Goal: Information Seeking & Learning: Learn about a topic

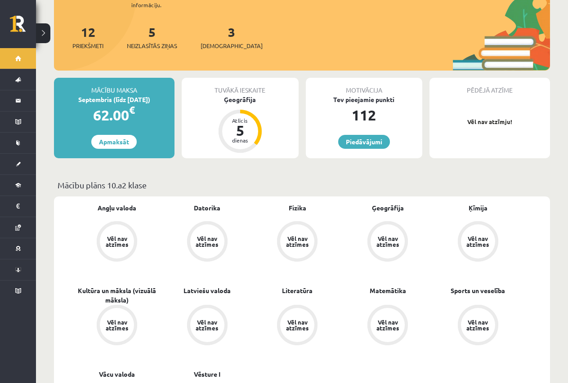
scroll to position [45, 0]
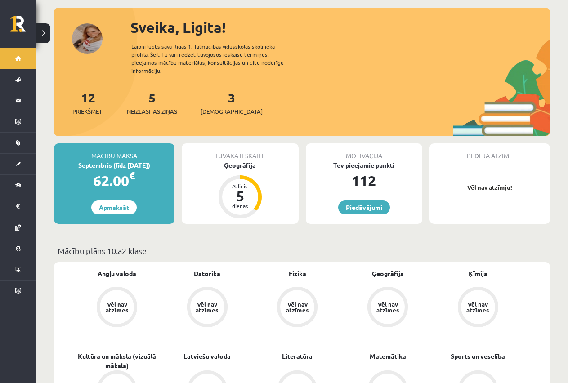
drag, startPoint x: 232, startPoint y: 191, endPoint x: 216, endPoint y: 192, distance: 16.7
click at [232, 191] on div "5" at bounding box center [239, 196] width 27 height 14
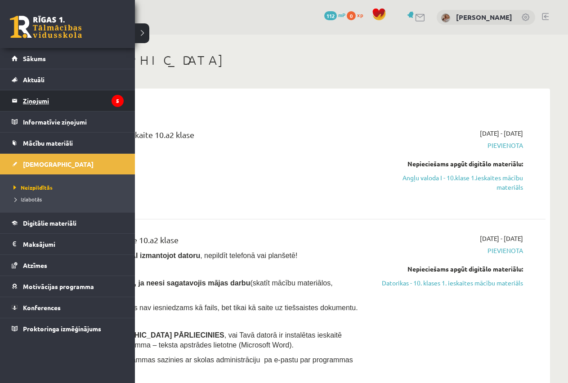
click at [37, 99] on legend "Ziņojumi 5" at bounding box center [73, 100] width 101 height 21
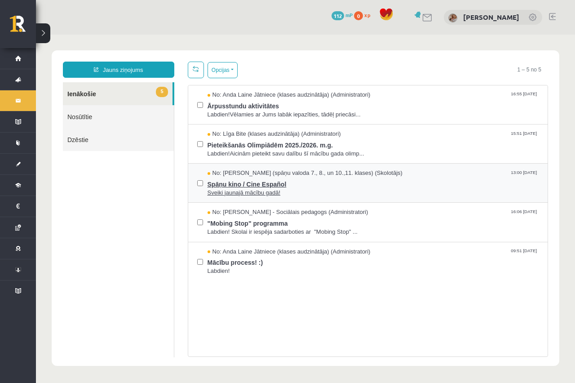
click at [282, 185] on span "Spāņu kino / Cine Español" at bounding box center [374, 183] width 332 height 11
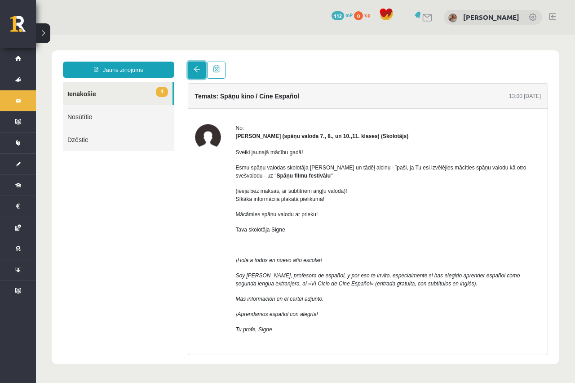
click at [197, 75] on link at bounding box center [197, 70] width 18 height 17
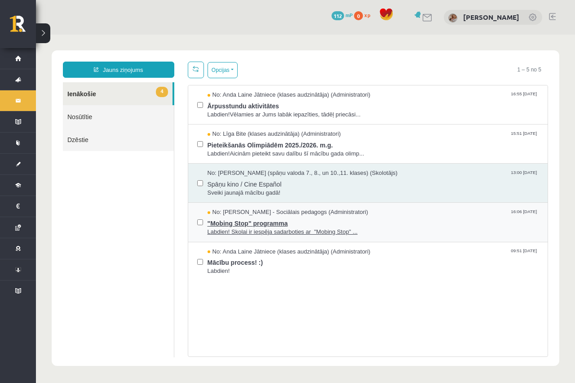
click at [250, 224] on span ""Mobing Stop" programma" at bounding box center [374, 222] width 332 height 11
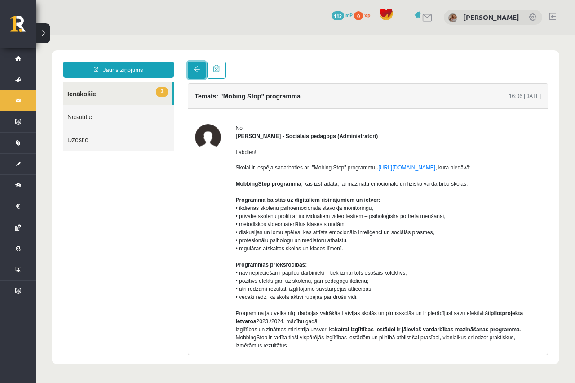
click at [195, 70] on span at bounding box center [197, 69] width 6 height 6
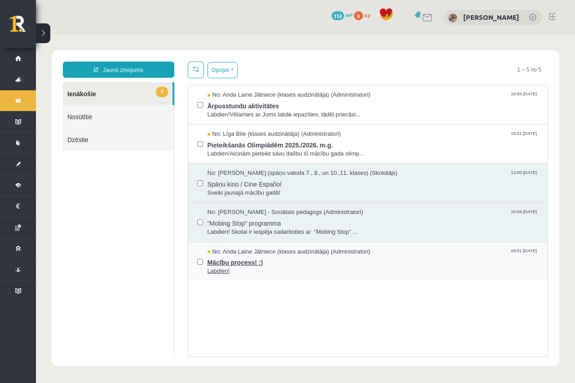
click at [233, 256] on span "Mācību process! :)" at bounding box center [374, 261] width 332 height 11
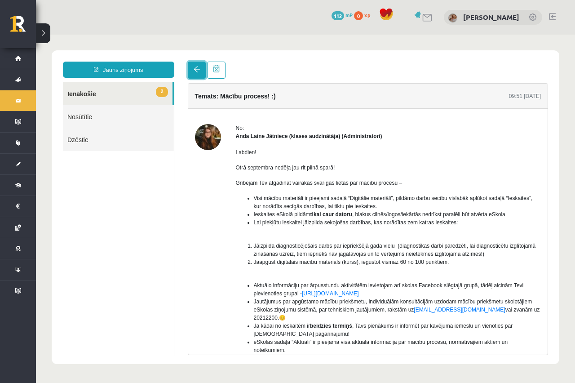
click at [192, 71] on link at bounding box center [197, 70] width 18 height 17
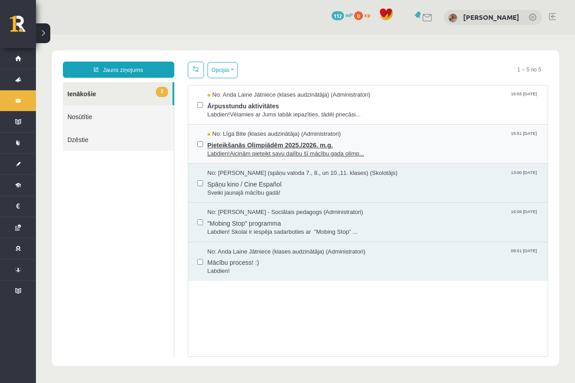
click at [233, 130] on span "No: Līga Bite (klases audzinātāja) (Administratori)" at bounding box center [274, 134] width 133 height 9
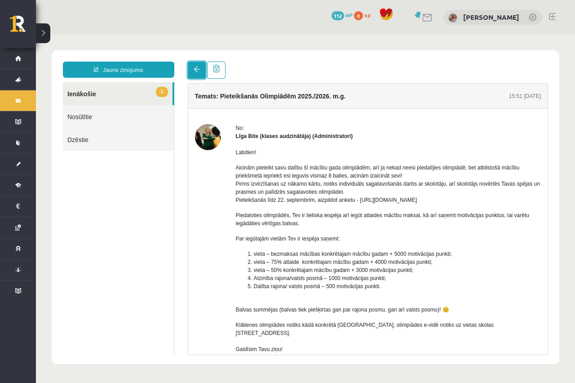
click at [193, 66] on link at bounding box center [197, 70] width 18 height 17
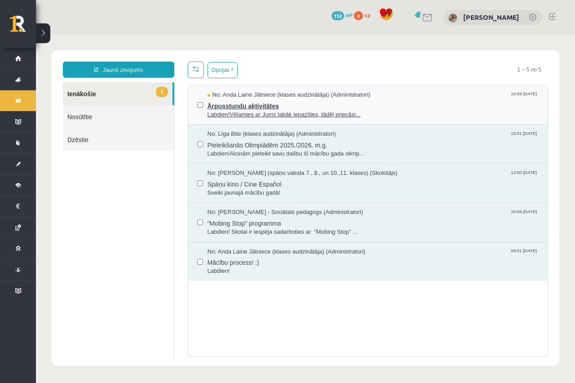
click at [230, 103] on span "Ārpusstundu aktivitātes" at bounding box center [374, 104] width 332 height 11
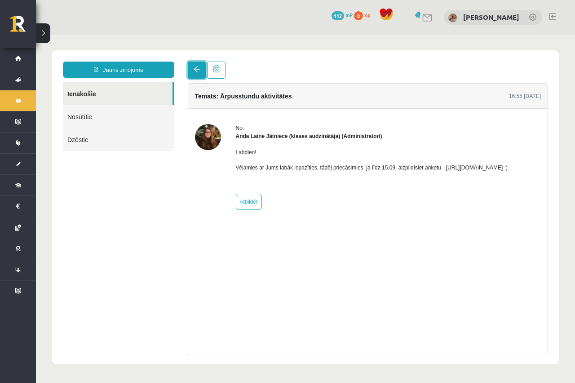
click at [198, 72] on span at bounding box center [197, 69] width 6 height 6
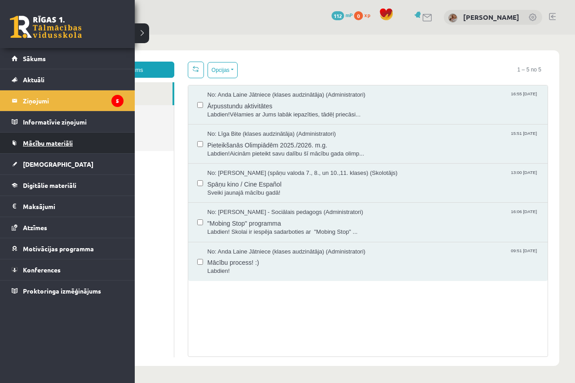
click at [14, 142] on link "Mācību materiāli" at bounding box center [68, 143] width 112 height 21
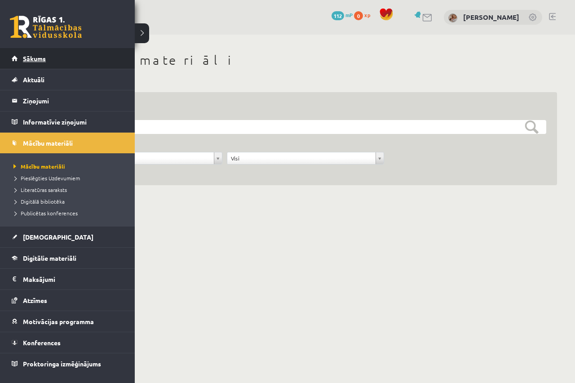
click at [48, 53] on link "Sākums" at bounding box center [68, 58] width 112 height 21
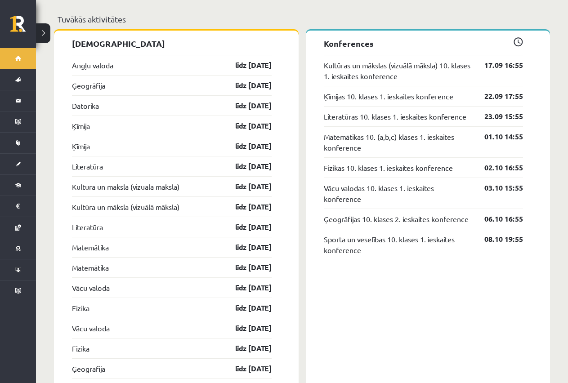
scroll to position [770, 0]
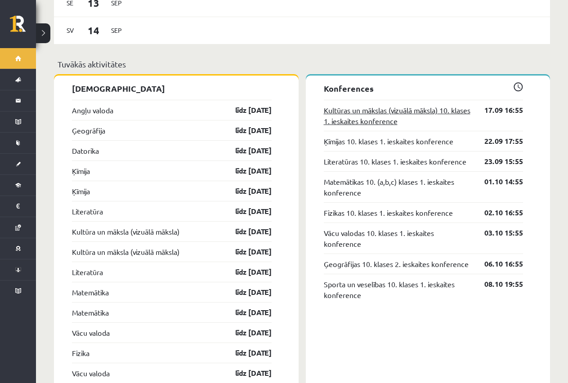
click at [374, 111] on link "Kultūras un mākslas (vizuālā māksla) 10. klases 1. ieskaites konference" at bounding box center [397, 116] width 147 height 22
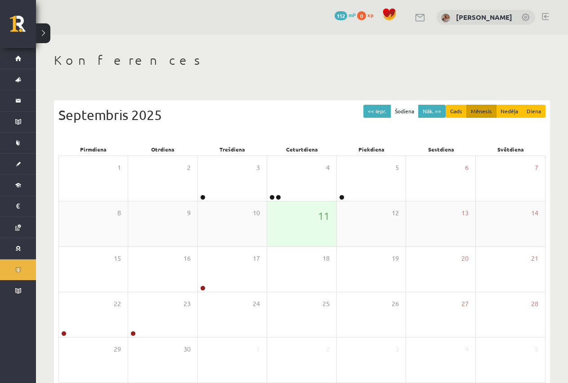
click at [304, 214] on div "11" at bounding box center [301, 223] width 69 height 45
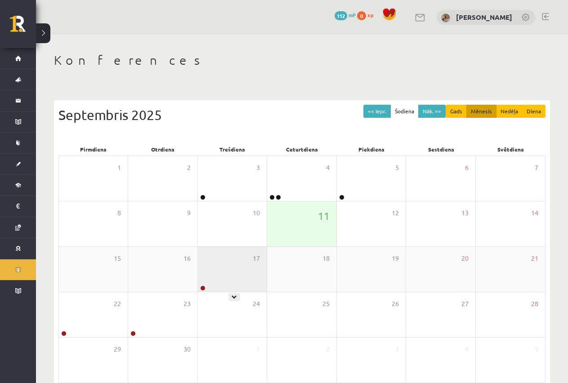
click at [225, 257] on div "17" at bounding box center [232, 269] width 69 height 45
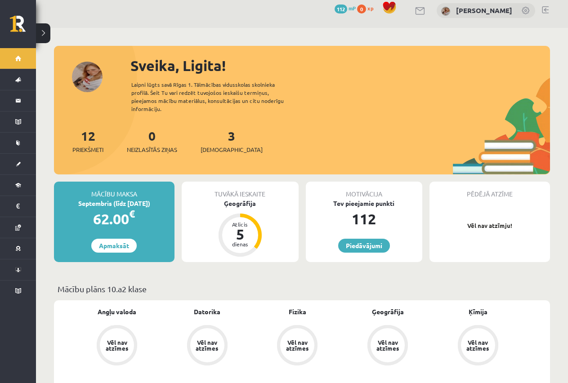
scroll to position [6, 0]
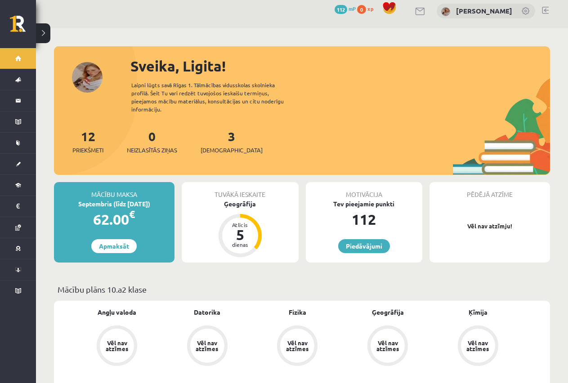
click at [261, 213] on div "Tuvākā ieskaite Ģeogrāfija Atlicis 5 dienas" at bounding box center [240, 222] width 117 height 80
click at [249, 242] on div "dienas" at bounding box center [239, 244] width 27 height 5
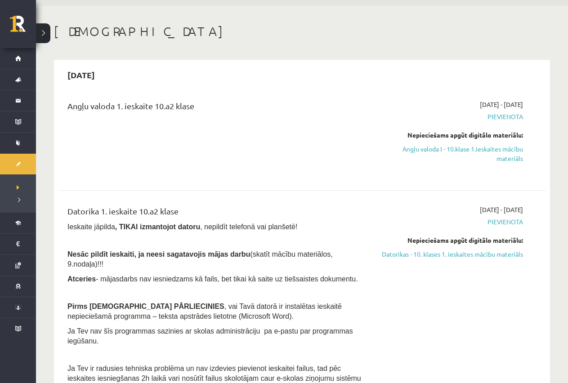
scroll to position [45, 0]
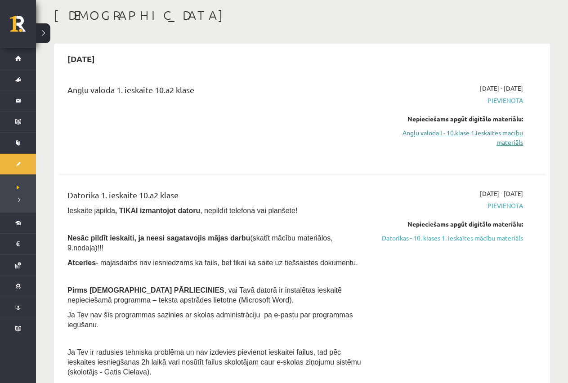
click at [511, 132] on link "Angļu valoda I - 10.klase 1.ieskaites mācību materiāls" at bounding box center [451, 137] width 143 height 19
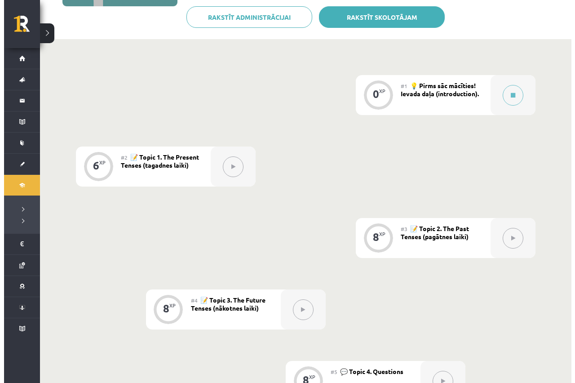
scroll to position [180, 0]
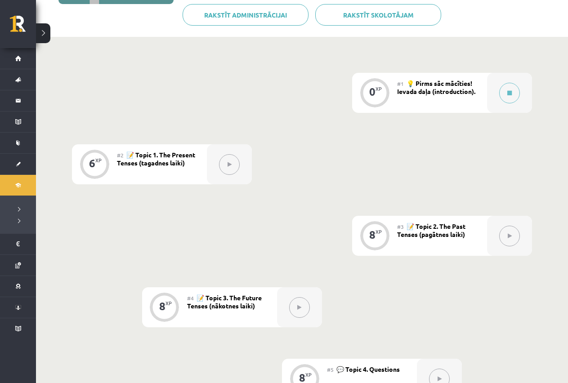
click at [472, 95] on div "#1 💡 Pirms sāc mācīties! Ievada daļa (introduction)." at bounding box center [442, 93] width 90 height 40
click at [514, 89] on button at bounding box center [509, 93] width 21 height 21
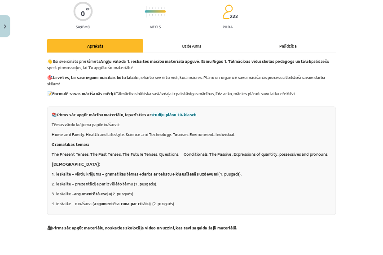
scroll to position [90, 0]
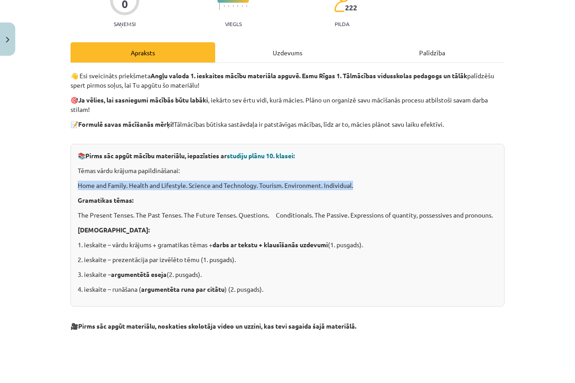
drag, startPoint x: 74, startPoint y: 186, endPoint x: 357, endPoint y: 185, distance: 282.7
click at [357, 185] on p "Home and Family. Health and Lifestyle. Science and Technology. Tourism. Environ…" at bounding box center [288, 185] width 420 height 9
copy p "Home and Family. Health and Lifestyle. Science and Technology. Tourism. Environ…"
click at [442, 188] on p "Home and Family. Health and Lifestyle. Science and Technology. Tourism. Environ…" at bounding box center [288, 185] width 420 height 9
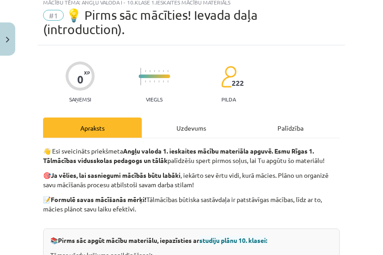
scroll to position [0, 0]
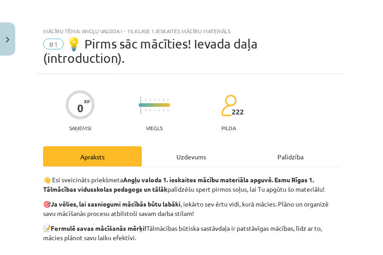
click at [184, 154] on div "Uzdevums" at bounding box center [191, 157] width 99 height 20
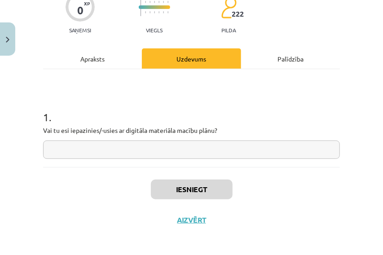
scroll to position [100, 0]
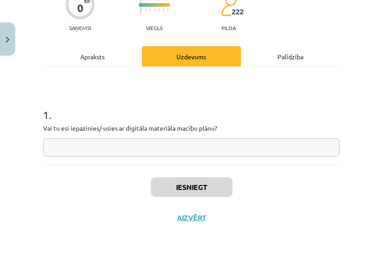
click at [293, 59] on div "Palīdzība" at bounding box center [290, 56] width 99 height 20
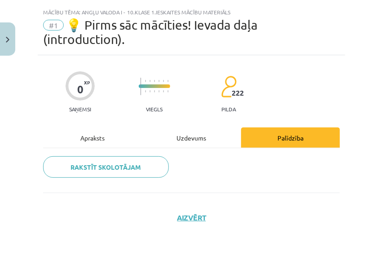
scroll to position [0, 0]
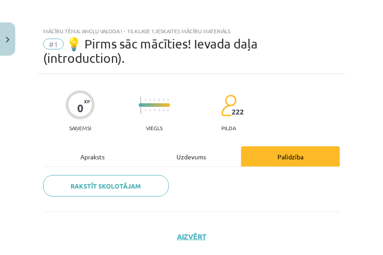
click at [198, 157] on div "Uzdevums" at bounding box center [191, 157] width 99 height 20
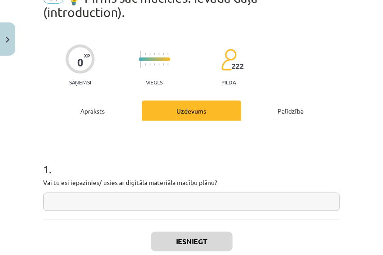
scroll to position [100, 0]
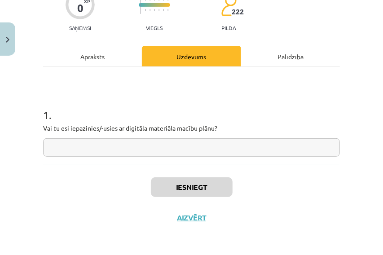
click at [175, 143] on input "text" at bounding box center [191, 147] width 297 height 18
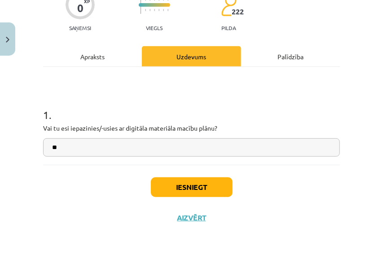
type input "**"
click at [191, 191] on button "Iesniegt" at bounding box center [192, 188] width 82 height 20
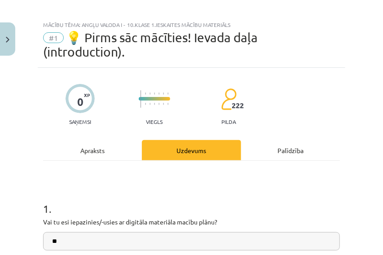
scroll to position [0, 0]
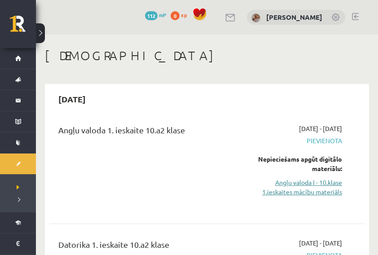
click at [288, 182] on link "Angļu valoda I - 10.klase 1.ieskaites mācību materiāls" at bounding box center [300, 187] width 86 height 19
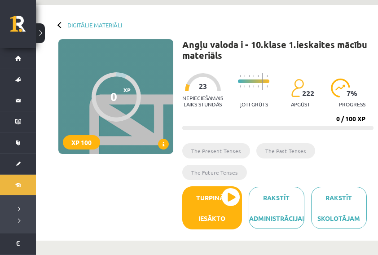
scroll to position [60, 0]
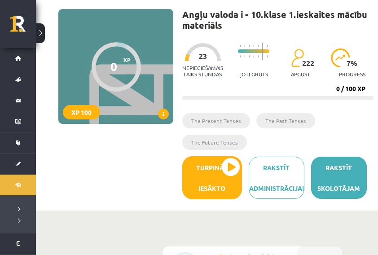
click at [343, 178] on link "Rakstīt skolotājam" at bounding box center [339, 178] width 56 height 42
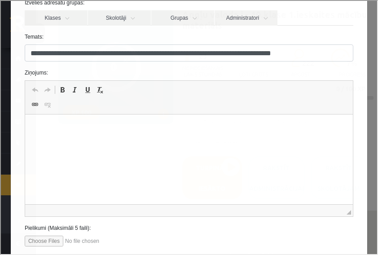
scroll to position [84, 0]
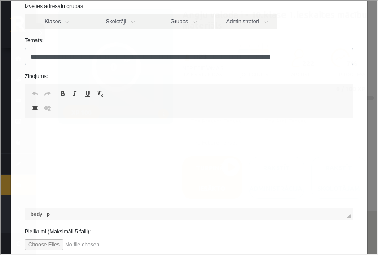
click at [47, 128] on p "Editor, wiswyg-editor-47024777761000-1757574577-565" at bounding box center [189, 131] width 310 height 9
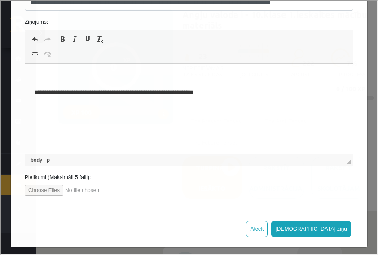
scroll to position [143, 0]
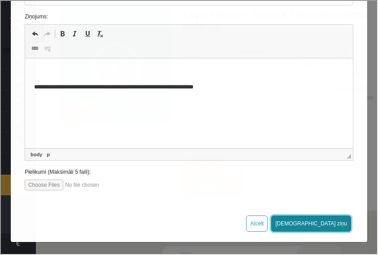
click at [333, 219] on button "Sūtīt ziņu" at bounding box center [311, 223] width 80 height 16
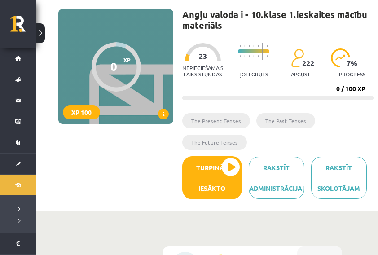
click at [63, 116] on div "0 XP XP 100" at bounding box center [115, 66] width 115 height 115
drag, startPoint x: 66, startPoint y: 117, endPoint x: 77, endPoint y: 117, distance: 11.2
click at [67, 117] on div "XP 100" at bounding box center [81, 112] width 37 height 14
click at [82, 114] on div "XP 100" at bounding box center [81, 112] width 37 height 14
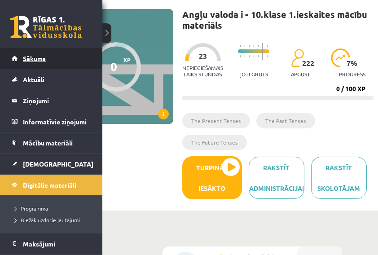
click at [58, 58] on link "Sākums" at bounding box center [52, 58] width 80 height 21
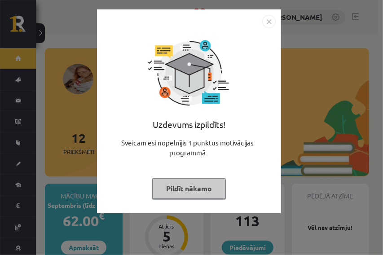
click at [270, 19] on img "Close" at bounding box center [268, 21] width 13 height 13
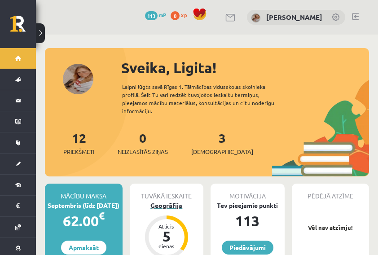
click at [157, 231] on div "5" at bounding box center [166, 236] width 27 height 14
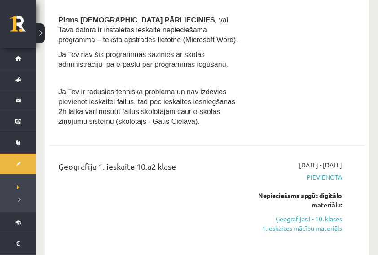
scroll to position [389, 0]
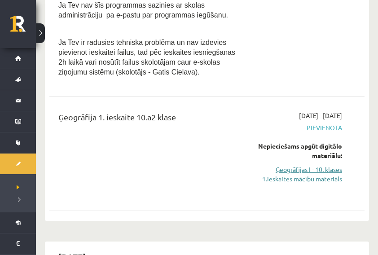
click at [324, 172] on link "Ģeogrāfijas I - 10. klases 1.ieskaites mācību materiāls" at bounding box center [300, 174] width 86 height 19
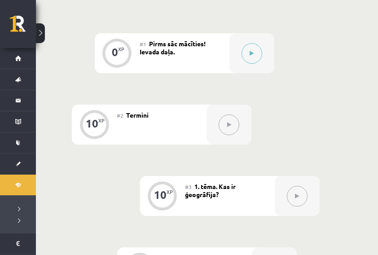
scroll to position [209, 0]
click at [229, 127] on button at bounding box center [229, 124] width 21 height 21
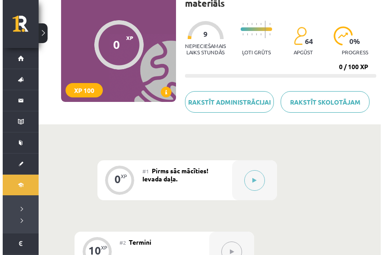
scroll to position [115, 0]
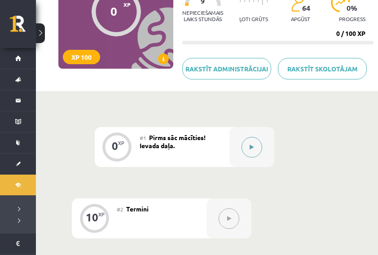
click at [253, 153] on button at bounding box center [252, 147] width 21 height 21
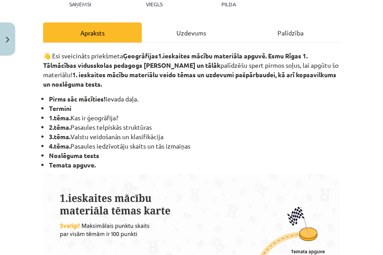
scroll to position [0, 0]
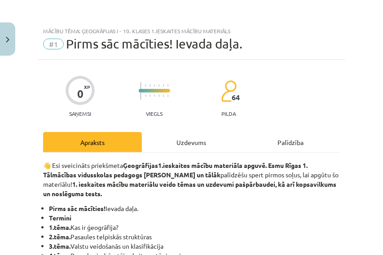
click at [193, 144] on div "Uzdevums" at bounding box center [191, 142] width 99 height 20
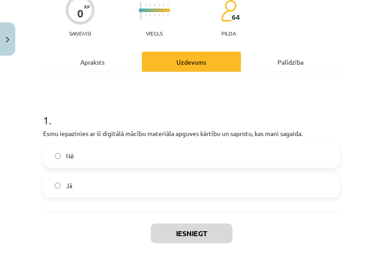
scroll to position [82, 0]
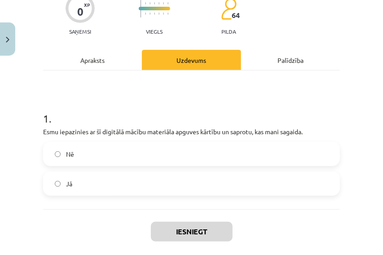
click at [112, 182] on label "Jā" at bounding box center [191, 184] width 295 height 22
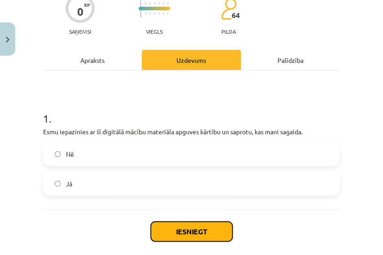
click at [178, 233] on button "Iesniegt" at bounding box center [192, 232] width 82 height 20
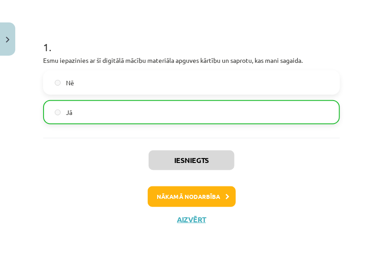
scroll to position [155, 0]
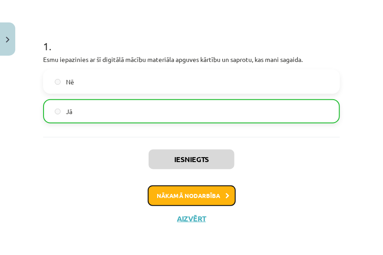
click at [195, 199] on button "Nākamā nodarbība" at bounding box center [192, 196] width 88 height 21
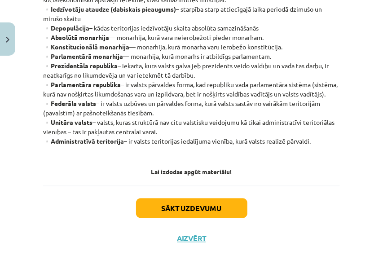
scroll to position [386, 0]
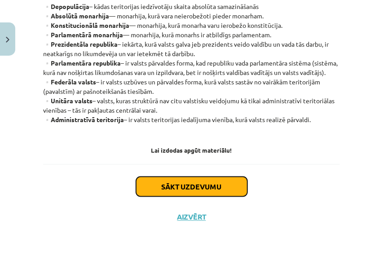
click at [211, 185] on button "Sākt uzdevumu" at bounding box center [191, 187] width 111 height 20
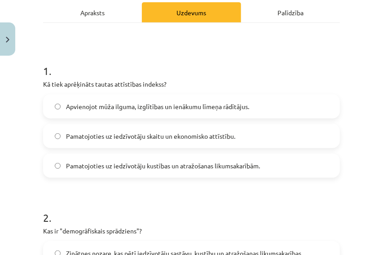
scroll to position [115, 0]
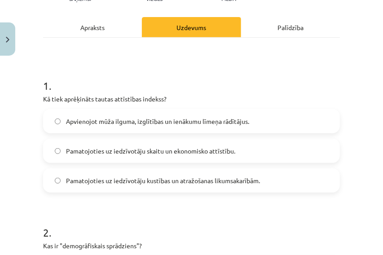
click at [94, 124] on span "Apvienojot mūža ilguma, izglītības un ienākumu līmeņa rādītājus." at bounding box center [157, 121] width 183 height 9
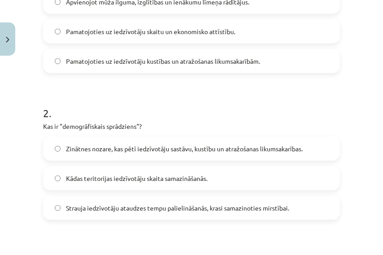
scroll to position [355, 0]
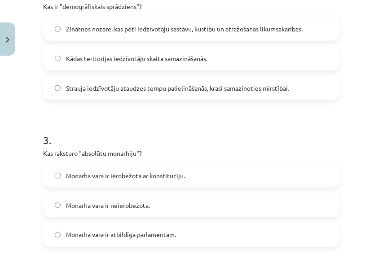
click at [93, 123] on h1 "3 ." at bounding box center [191, 132] width 297 height 28
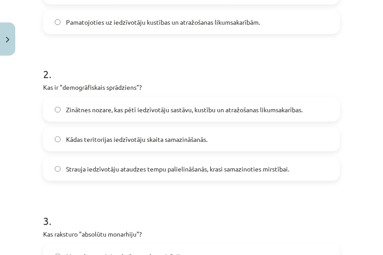
scroll to position [265, 0]
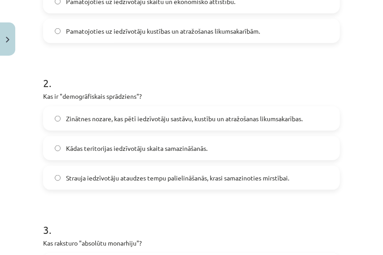
click at [53, 118] on label "Zinātnes nozare, kas pētī iedzīvotāju sastāvu, kustību un atražošanas likumsaka…" at bounding box center [191, 118] width 295 height 22
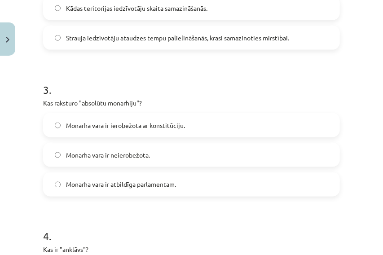
scroll to position [414, 0]
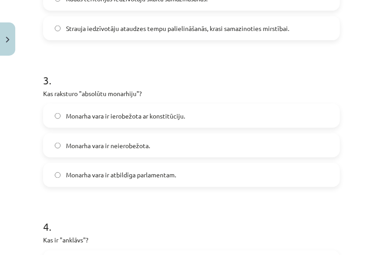
click at [154, 175] on span "Monarha vara ir atbildīga parlamentam." at bounding box center [121, 175] width 110 height 9
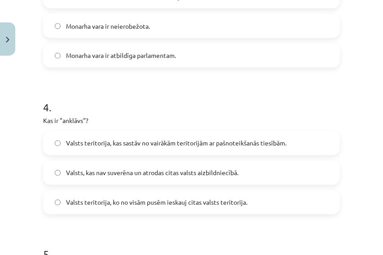
scroll to position [534, 0]
click at [227, 204] on span "Valsts teritorija, ko no visām pusēm ieskauj citas valsts teritorija." at bounding box center [157, 202] width 182 height 9
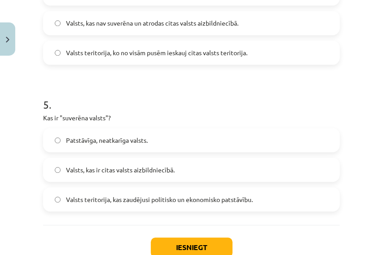
scroll to position [684, 0]
click at [106, 196] on span "Valsts teritorija, kas zaudējusi politisko un ekonomisko patstāvību." at bounding box center [159, 199] width 187 height 9
click at [213, 246] on button "Iesniegt" at bounding box center [192, 248] width 82 height 20
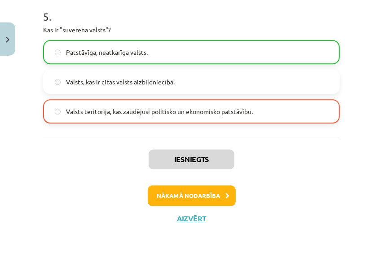
scroll to position [772, 0]
drag, startPoint x: 142, startPoint y: 97, endPoint x: 144, endPoint y: 110, distance: 12.8
click at [142, 98] on div "Patstāvīga, neatkarīga valsts. Valsts, kas ir citas valsts aizbildniecībā. Vals…" at bounding box center [191, 82] width 297 height 84
click at [144, 110] on span "Valsts teritorija, kas zaudējusi politisko un ekonomisko patstāvību." at bounding box center [159, 111] width 187 height 9
click at [129, 53] on span "Patstāvīga, neatkarīga valsts." at bounding box center [107, 52] width 82 height 9
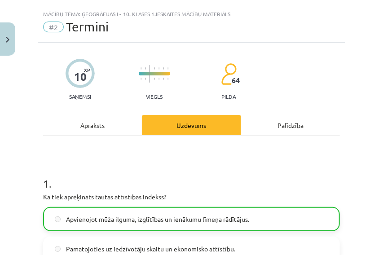
scroll to position [0, 0]
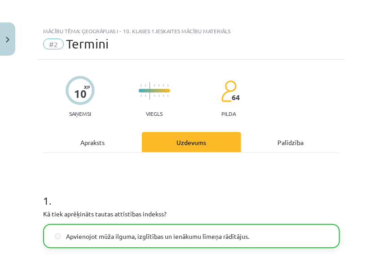
click at [99, 142] on div "Apraksts" at bounding box center [92, 142] width 99 height 20
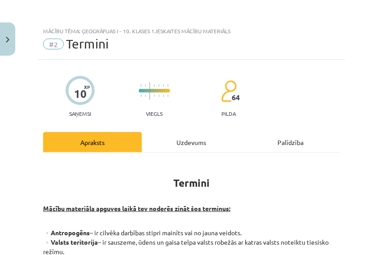
scroll to position [22, 0]
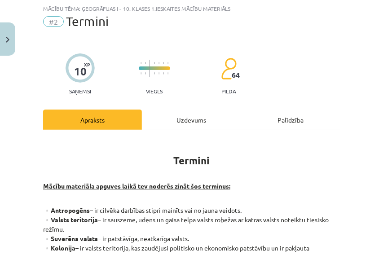
click at [180, 119] on div "Uzdevums" at bounding box center [191, 120] width 99 height 20
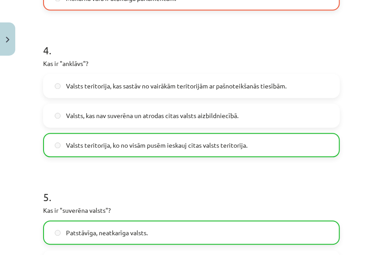
scroll to position [771, 0]
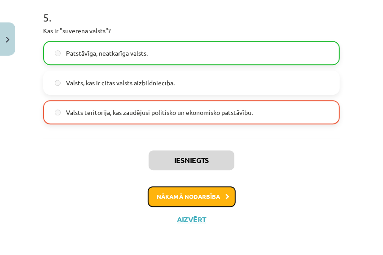
click at [204, 194] on button "Nākamā nodarbība" at bounding box center [192, 197] width 88 height 21
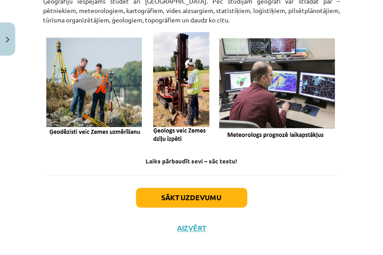
scroll to position [483, 0]
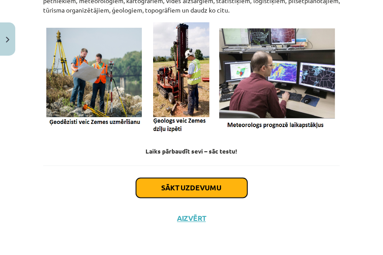
click at [170, 194] on button "Sākt uzdevumu" at bounding box center [191, 188] width 111 height 20
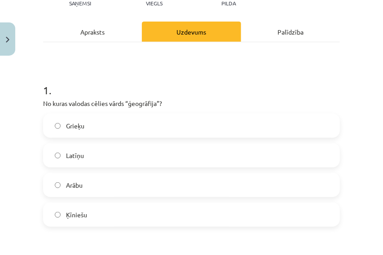
scroll to position [112, 0]
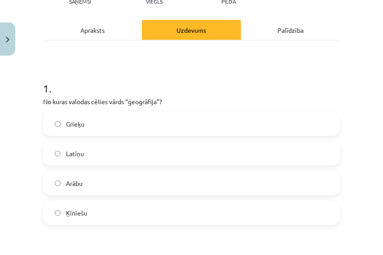
click at [107, 120] on label "Grieķu" at bounding box center [191, 124] width 295 height 22
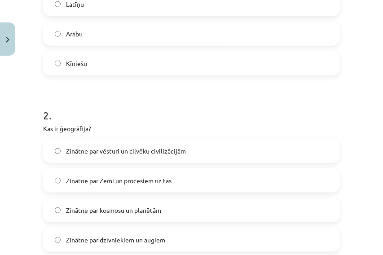
scroll to position [292, 0]
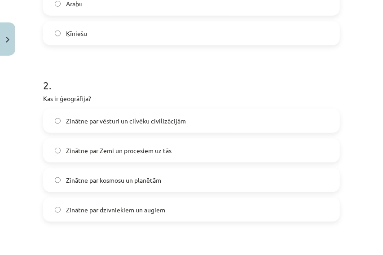
click at [84, 149] on span "Zinātne par Zemi un procesiem uz tās" at bounding box center [119, 150] width 106 height 9
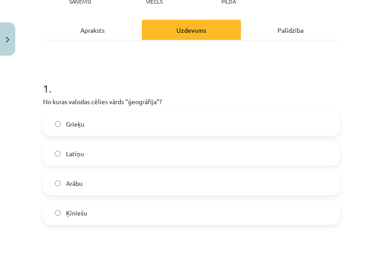
scroll to position [0, 0]
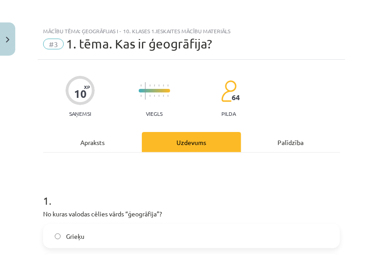
click at [89, 144] on div "Apraksts" at bounding box center [92, 142] width 99 height 20
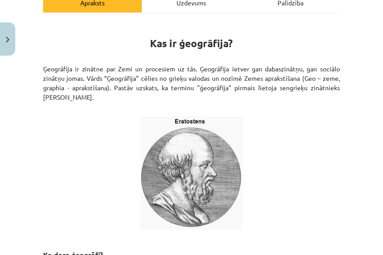
scroll to position [142, 0]
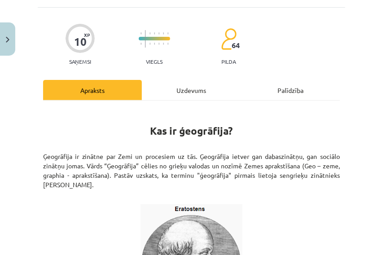
click at [184, 90] on div "Uzdevums" at bounding box center [191, 90] width 99 height 20
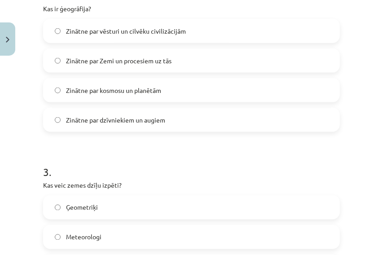
scroll to position [472, 0]
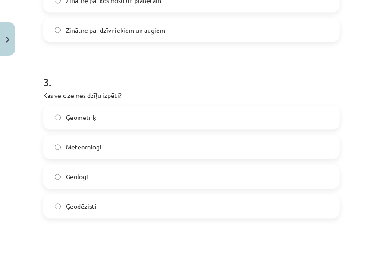
click at [109, 116] on label "Ģeometriķi" at bounding box center [191, 118] width 295 height 22
click at [105, 175] on label "Ģeologi" at bounding box center [191, 177] width 295 height 22
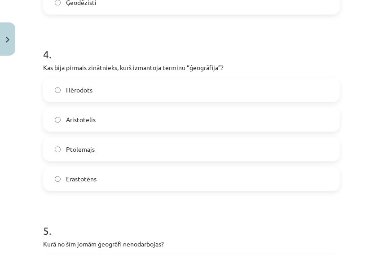
scroll to position [681, 0]
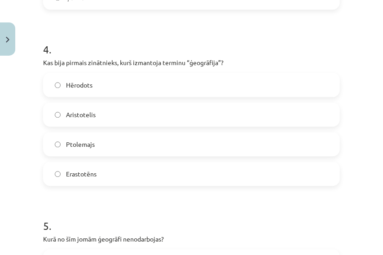
click at [106, 168] on label "Erastotēns" at bounding box center [191, 174] width 295 height 22
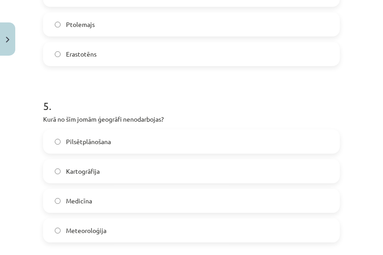
scroll to position [831, 0]
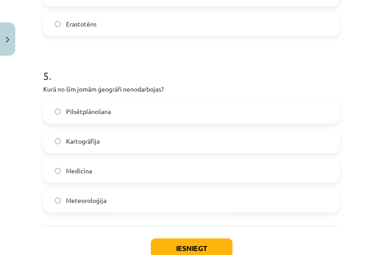
click at [106, 171] on label "Medicīna" at bounding box center [191, 171] width 295 height 22
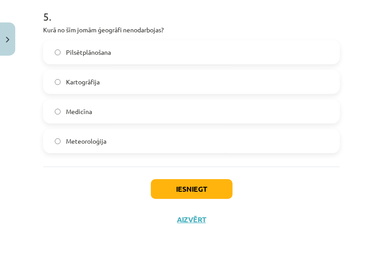
scroll to position [893, 0]
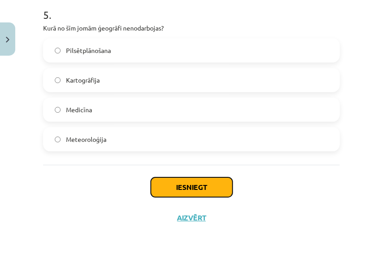
click at [171, 194] on button "Iesniegt" at bounding box center [192, 188] width 82 height 20
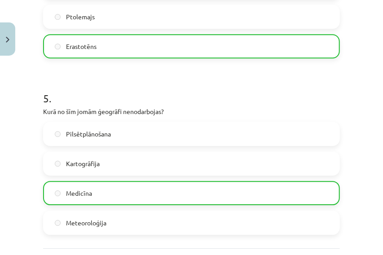
scroll to position [920, 0]
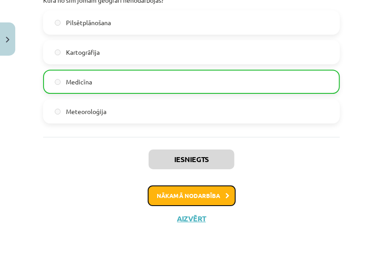
click at [187, 191] on button "Nākamā nodarbība" at bounding box center [192, 196] width 88 height 21
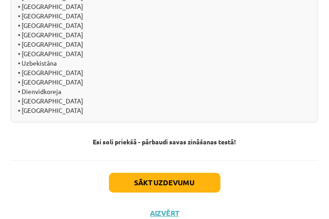
scroll to position [1183, 0]
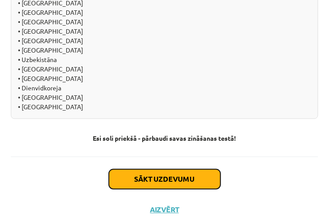
click at [163, 169] on button "Sākt uzdevumu" at bounding box center [164, 179] width 111 height 20
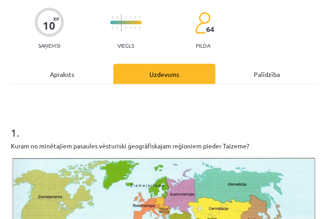
scroll to position [51, 0]
click at [60, 75] on div "Apraksts" at bounding box center [62, 74] width 102 height 20
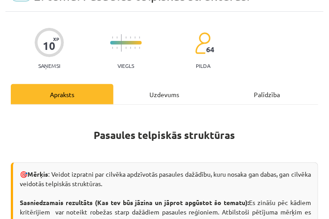
scroll to position [57, 0]
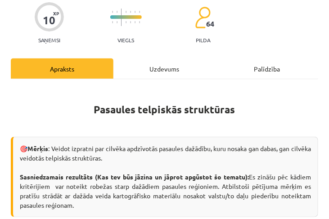
click at [167, 67] on div "Uzdevums" at bounding box center [164, 68] width 102 height 20
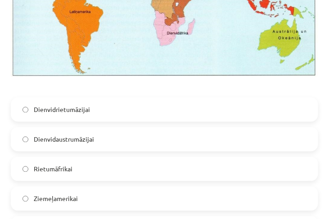
scroll to position [339, 0]
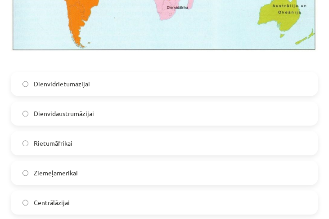
click at [104, 79] on label "Dienvidrietumāzijai" at bounding box center [164, 84] width 305 height 22
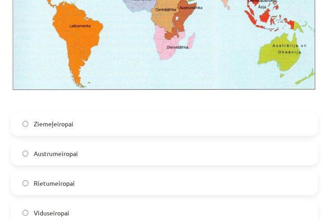
scroll to position [776, 0]
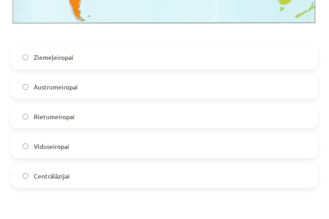
click at [159, 108] on label "Rietumeiropai" at bounding box center [164, 116] width 305 height 22
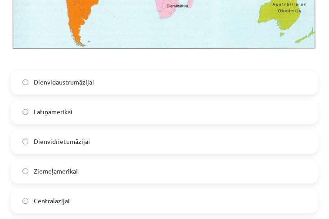
scroll to position [1186, 0]
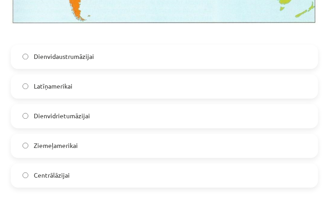
click at [164, 105] on label "Dienvidrietumāzijai" at bounding box center [164, 116] width 305 height 22
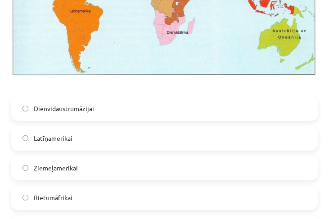
scroll to position [1546, 0]
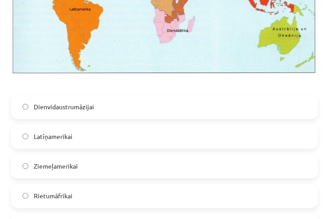
click at [77, 125] on label "Latīņamerikai" at bounding box center [164, 136] width 305 height 22
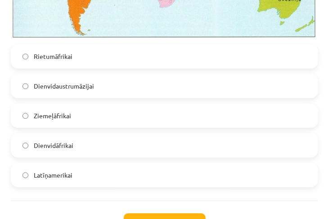
scroll to position [2008, 0]
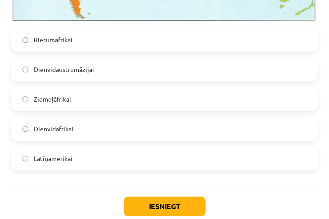
click at [137, 117] on label "Dienvidāfrikai" at bounding box center [164, 128] width 305 height 22
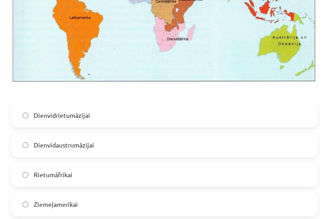
scroll to position [288, 0]
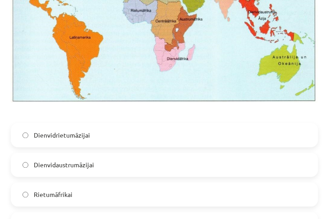
drag, startPoint x: 244, startPoint y: 171, endPoint x: 240, endPoint y: 131, distance: 39.8
click at [240, 131] on label "Dienvidrietumāzijai" at bounding box center [164, 135] width 305 height 22
click at [240, 146] on div "Dienvidrietumāzijai Dienvidaustrumāzijai Rietumāfrikai Ziemeļamerikai Centrālāz…" at bounding box center [164, 194] width 307 height 143
click at [27, 166] on label "Dienvidaustrumāzijai" at bounding box center [164, 165] width 305 height 22
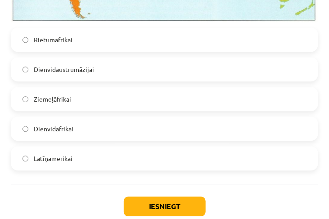
scroll to position [2034, 0]
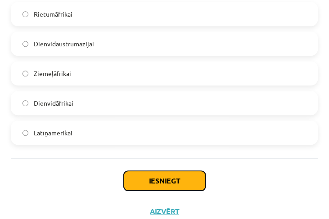
click at [195, 171] on button "Iesniegt" at bounding box center [165, 181] width 82 height 20
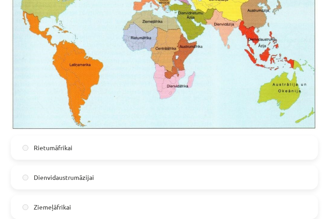
scroll to position [2062, 0]
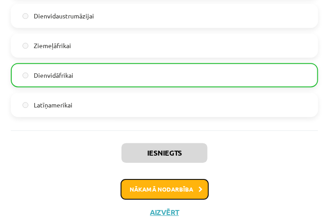
click at [164, 179] on button "Nākamā nodarbība" at bounding box center [164, 189] width 88 height 21
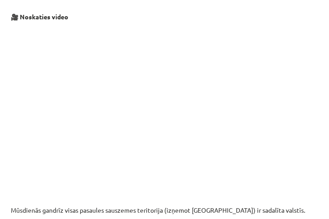
scroll to position [288, 0]
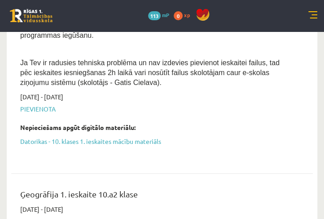
scroll to position [363, 0]
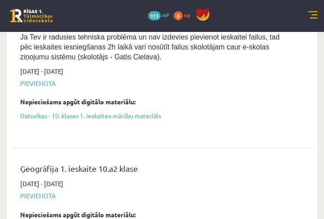
click at [39, 191] on span "Pievienota" at bounding box center [155, 195] width 271 height 9
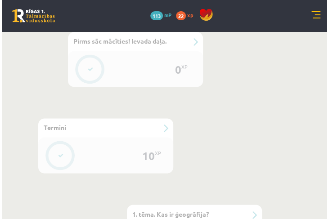
scroll to position [385, 0]
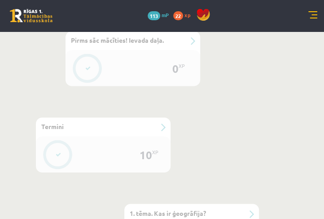
click at [139, 134] on div "#2 Termini" at bounding box center [103, 126] width 135 height 19
click at [152, 133] on div "#2 Termini" at bounding box center [103, 126] width 135 height 19
click at [164, 124] on div "#2 Termini" at bounding box center [103, 126] width 135 height 19
click at [162, 129] on div "#2 Termini" at bounding box center [103, 126] width 135 height 19
click at [51, 151] on button at bounding box center [58, 154] width 21 height 21
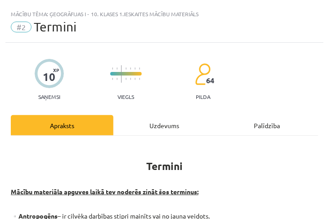
click at [63, 151] on div "Mācību tēma: Ģeogrāfijas i - 10. klases 1.ieskaites mācību materiāls #2 Termini…" at bounding box center [164, 109] width 329 height 219
click at [165, 125] on div "Uzdevums" at bounding box center [164, 125] width 102 height 20
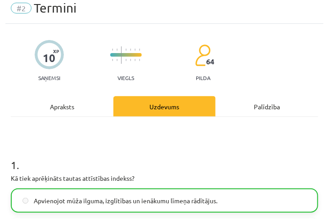
scroll to position [0, 0]
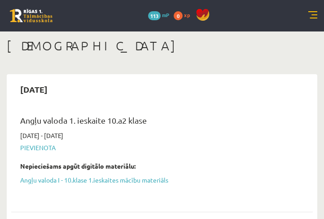
scroll to position [362, 0]
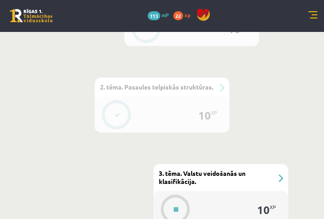
scroll to position [591, 0]
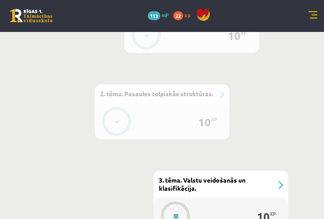
click at [219, 93] on div "#4 2. tēma. Pasaules telpiskās struktūras." at bounding box center [162, 93] width 135 height 19
click at [202, 109] on div "10 XP" at bounding box center [207, 122] width 27 height 27
drag, startPoint x: 165, startPoint y: 120, endPoint x: 144, endPoint y: 124, distance: 22.0
click at [165, 120] on div "10 XP" at bounding box center [162, 121] width 135 height 36
click at [128, 124] on div at bounding box center [117, 121] width 29 height 25
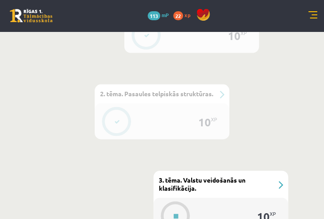
click at [118, 110] on div at bounding box center [117, 121] width 29 height 25
click at [192, 110] on div "10 XP" at bounding box center [162, 121] width 135 height 36
click at [199, 121] on div "10 XP" at bounding box center [162, 121] width 135 height 36
click at [176, 101] on div "#4 2. tēma. Pasaules telpiskās struktūras." at bounding box center [162, 93] width 135 height 19
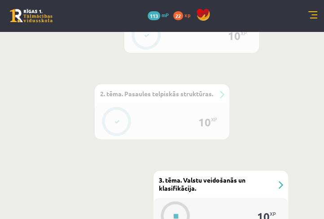
click at [189, 94] on span "2. tēma. Pasaules telpiskās struktūras." at bounding box center [156, 93] width 113 height 8
click at [221, 95] on div "#4 2. tēma. Pasaules telpiskās struktūras." at bounding box center [162, 93] width 135 height 19
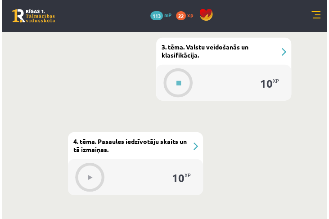
scroll to position [693, 0]
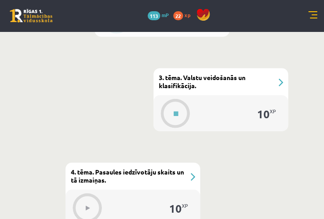
click at [243, 88] on div "#5 3. tēma. Valstu veidošanās un klasifikācija." at bounding box center [221, 81] width 135 height 27
click at [170, 116] on button at bounding box center [176, 113] width 21 height 21
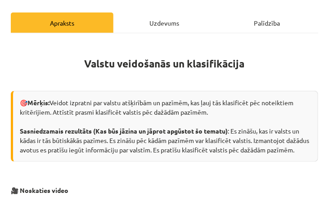
scroll to position [0, 0]
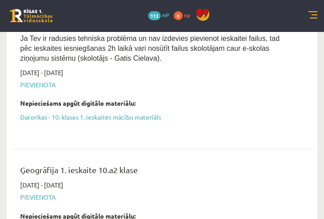
scroll to position [361, 0]
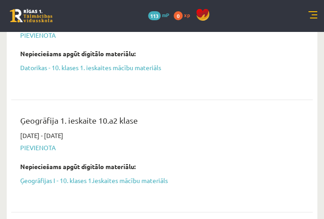
scroll to position [413, 0]
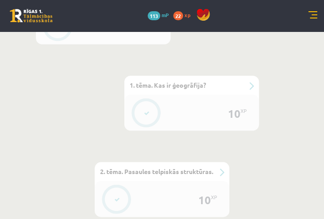
scroll to position [616, 0]
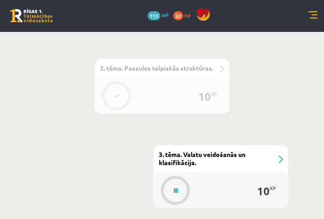
click at [148, 86] on div "10 XP" at bounding box center [162, 96] width 135 height 36
click at [148, 85] on div "10 XP" at bounding box center [162, 96] width 135 height 36
click at [221, 66] on div "#4 2. tēma. Pasaules telpiskās struktūras." at bounding box center [162, 68] width 135 height 19
drag, startPoint x: 173, startPoint y: 67, endPoint x: 168, endPoint y: 72, distance: 6.7
click at [172, 67] on span "2. tēma. Pasaules telpiskās struktūras." at bounding box center [156, 68] width 113 height 8
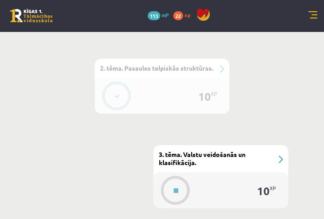
click at [166, 73] on div "#4 2. tēma. Pasaules telpiskās struktūras." at bounding box center [162, 68] width 135 height 19
click at [211, 97] on div "10 XP" at bounding box center [207, 96] width 27 height 27
drag, startPoint x: 199, startPoint y: 98, endPoint x: 167, endPoint y: 104, distance: 32.5
click at [196, 99] on div "10 XP" at bounding box center [207, 96] width 27 height 27
drag, startPoint x: 144, startPoint y: 104, endPoint x: 126, endPoint y: 103, distance: 18.4
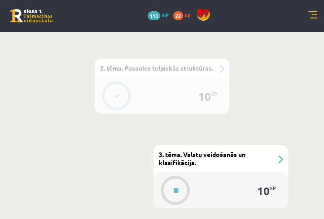
click at [130, 103] on div "10 XP" at bounding box center [162, 96] width 135 height 36
click at [108, 72] on div "#4 2. tēma. Pasaules telpiskās struktūras." at bounding box center [162, 68] width 135 height 19
click at [109, 68] on span "2. tēma. Pasaules telpiskās struktūras." at bounding box center [156, 68] width 113 height 8
click at [109, 66] on span "2. tēma. Pasaules telpiskās struktūras." at bounding box center [156, 68] width 113 height 8
click at [103, 68] on span "2. tēma. Pasaules telpiskās struktūras." at bounding box center [156, 68] width 113 height 8
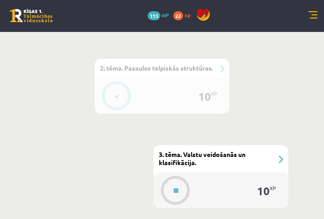
click at [103, 68] on span "2. tēma. Pasaules telpiskās struktūras." at bounding box center [156, 68] width 113 height 8
drag, startPoint x: 114, startPoint y: 69, endPoint x: 121, endPoint y: 69, distance: 7.2
click at [117, 69] on span "2. tēma. Pasaules telpiskās struktūras." at bounding box center [156, 68] width 113 height 8
drag, startPoint x: 173, startPoint y: 65, endPoint x: 184, endPoint y: 66, distance: 10.8
click at [180, 65] on span "2. tēma. Pasaules telpiskās struktūras." at bounding box center [156, 68] width 113 height 8
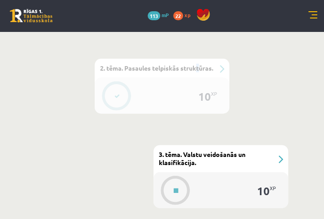
drag, startPoint x: 199, startPoint y: 71, endPoint x: 200, endPoint y: 83, distance: 12.2
click at [200, 75] on div "#4 2. tēma. Pasaules telpiskās struktūras." at bounding box center [162, 68] width 135 height 19
drag, startPoint x: 196, startPoint y: 87, endPoint x: 191, endPoint y: 95, distance: 9.9
click at [194, 90] on div "10 XP" at bounding box center [207, 96] width 27 height 27
click at [121, 107] on div at bounding box center [117, 96] width 29 height 25
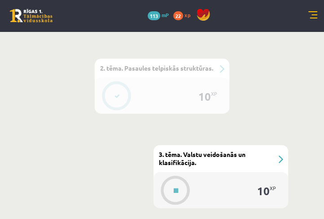
click at [220, 96] on div "10 XP" at bounding box center [207, 96] width 27 height 27
click at [221, 66] on div "#4 2. tēma. Pasaules telpiskās struktūras." at bounding box center [162, 68] width 135 height 19
click at [222, 66] on div "#4 2. tēma. Pasaules telpiskās struktūras." at bounding box center [162, 68] width 135 height 19
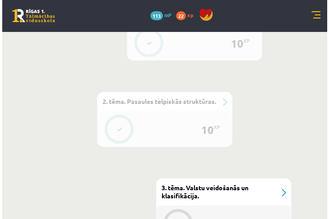
scroll to position [513, 0]
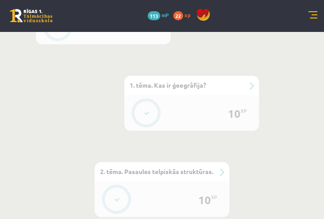
click at [215, 98] on div "10 XP" at bounding box center [191, 112] width 135 height 36
click at [124, 78] on div "#3 1. tēma. Kas ir ģeogrāfija?" at bounding box center [191, 84] width 135 height 19
click at [156, 83] on span "1. tēma. Kas ir ģeogrāfija?" at bounding box center [168, 84] width 76 height 8
drag, startPoint x: 177, startPoint y: 86, endPoint x: 195, endPoint y: 86, distance: 18.0
click at [180, 86] on span "1. tēma. Kas ir ģeogrāfija?" at bounding box center [168, 84] width 76 height 8
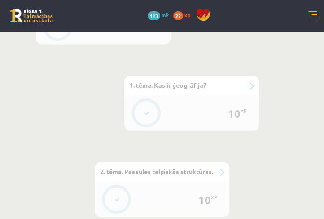
click at [247, 83] on div "#3 1. tēma. Kas ir ģeogrāfija?" at bounding box center [191, 84] width 135 height 19
click at [248, 84] on div "#3 1. tēma. Kas ir ģeogrāfija?" at bounding box center [191, 84] width 135 height 19
click at [250, 87] on div "#3 1. tēma. Kas ir ģeogrāfija?" at bounding box center [191, 84] width 135 height 19
drag, startPoint x: 153, startPoint y: 126, endPoint x: 152, endPoint y: 120, distance: 5.6
click at [152, 120] on button at bounding box center [147, 112] width 21 height 21
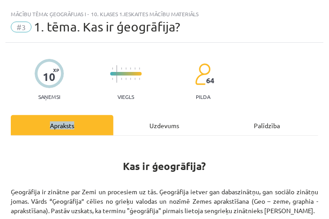
click at [113, 119] on div "Apraksts" at bounding box center [62, 125] width 102 height 20
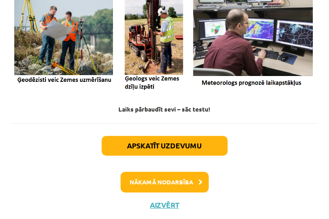
scroll to position [503, 0]
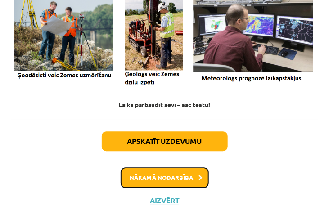
click at [184, 174] on button "Nākamā nodarbība" at bounding box center [164, 177] width 88 height 21
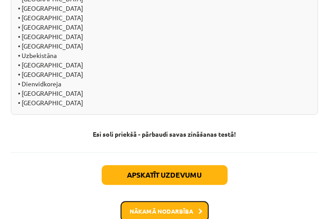
scroll to position [1211, 0]
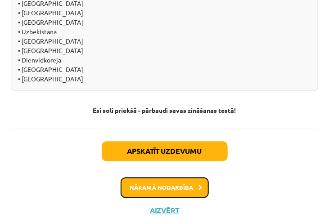
click at [166, 177] on button "Nākamā nodarbība" at bounding box center [164, 187] width 88 height 21
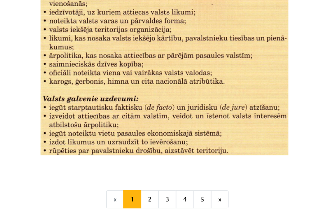
scroll to position [1283, 0]
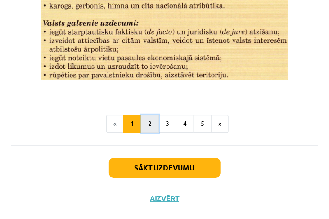
click at [147, 124] on button "2" at bounding box center [150, 124] width 18 height 18
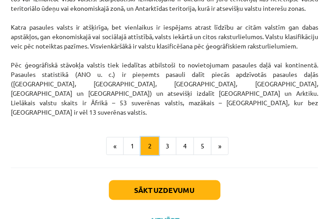
scroll to position [948, 0]
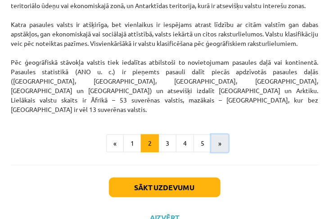
click at [211, 134] on button "»" at bounding box center [220, 143] width 18 height 18
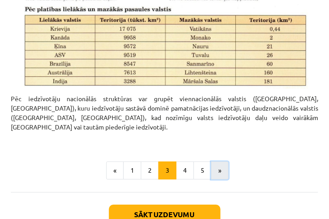
scroll to position [573, 0]
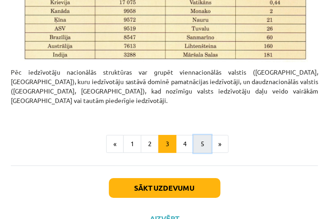
click at [198, 135] on button "5" at bounding box center [202, 144] width 18 height 18
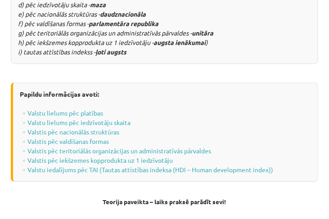
scroll to position [1367, 0]
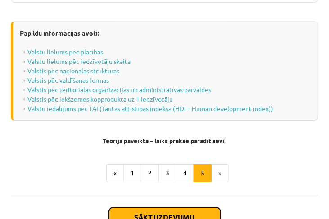
click at [200, 207] on button "Sākt uzdevumu" at bounding box center [164, 217] width 111 height 20
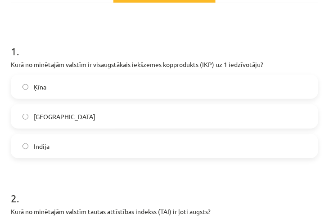
scroll to position [133, 0]
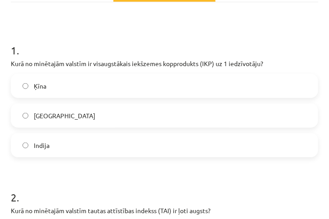
click at [171, 141] on label "Indija" at bounding box center [164, 145] width 305 height 22
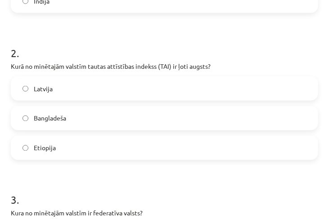
scroll to position [284, 0]
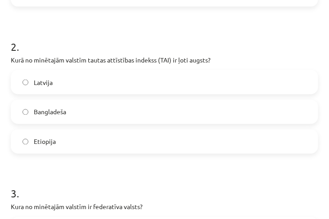
click at [174, 136] on label "Etiopija" at bounding box center [164, 141] width 305 height 22
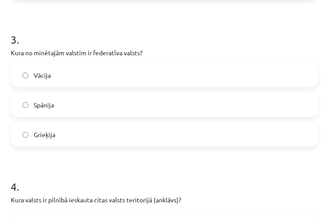
scroll to position [335, 0]
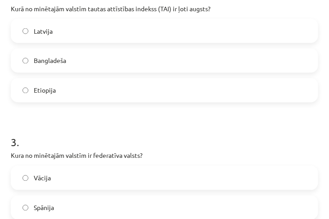
click at [167, 33] on label "Latvija" at bounding box center [164, 31] width 305 height 22
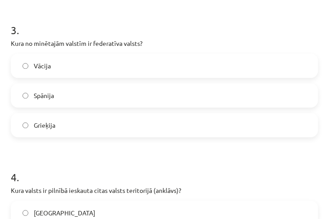
scroll to position [438, 0]
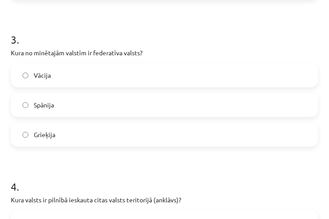
click at [216, 71] on label "Vācija" at bounding box center [164, 75] width 305 height 22
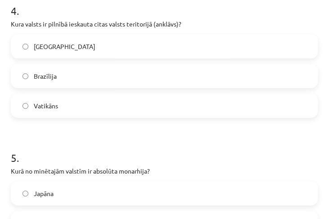
scroll to position [618, 0]
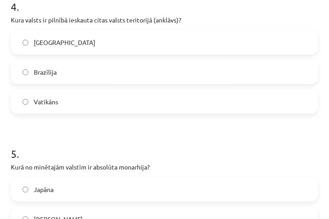
click at [62, 102] on label "Vatikāns" at bounding box center [164, 101] width 305 height 22
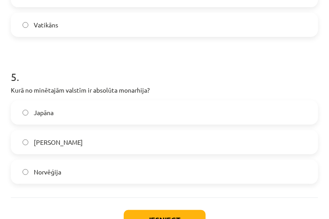
scroll to position [721, 0]
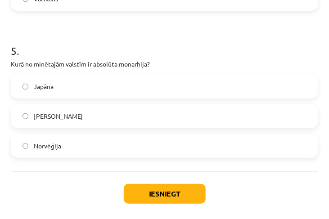
drag, startPoint x: 72, startPoint y: 115, endPoint x: 64, endPoint y: 123, distance: 10.8
click at [69, 116] on span "Saūda Arābija" at bounding box center [58, 115] width 49 height 9
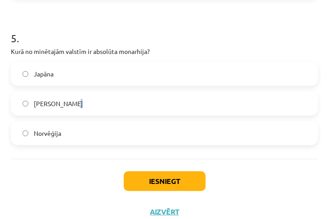
scroll to position [746, 0]
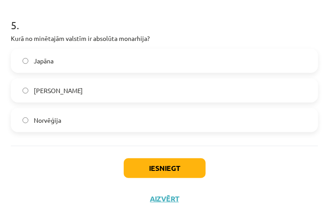
click at [20, 87] on label "Saūda Arābija" at bounding box center [164, 90] width 305 height 22
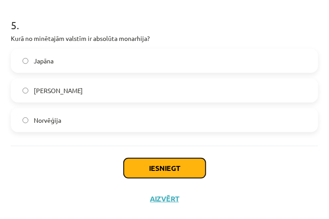
click at [142, 164] on button "Iesniegt" at bounding box center [165, 168] width 82 height 20
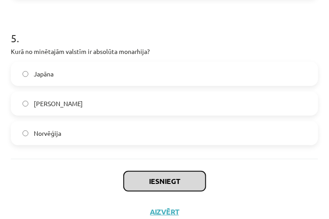
scroll to position [721, 0]
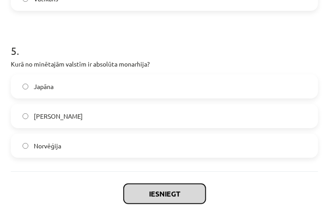
click at [162, 196] on button "Iesniegt" at bounding box center [165, 194] width 82 height 20
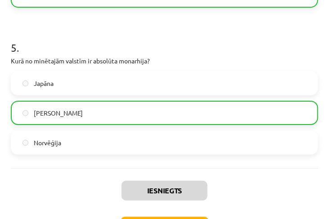
scroll to position [774, 0]
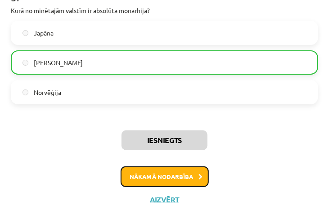
click at [166, 180] on button "Nākamā nodarbība" at bounding box center [164, 176] width 88 height 21
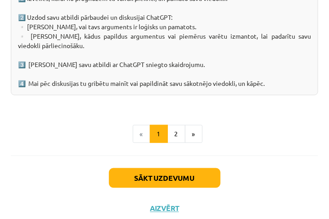
scroll to position [1723, 0]
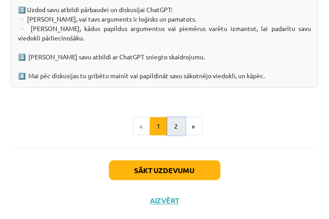
click at [171, 126] on button "2" at bounding box center [176, 126] width 18 height 18
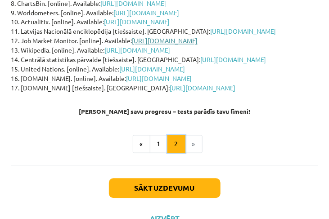
scroll to position [364, 0]
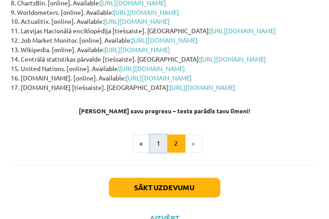
click at [158, 135] on button "1" at bounding box center [159, 144] width 18 height 18
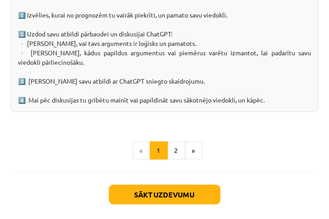
scroll to position [1723, 0]
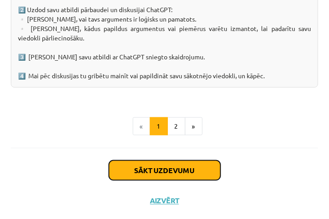
click at [195, 172] on button "Sākt uzdevumu" at bounding box center [164, 170] width 111 height 20
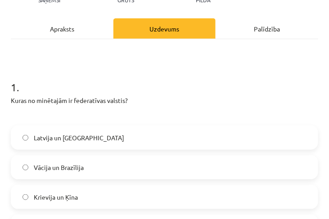
scroll to position [57, 0]
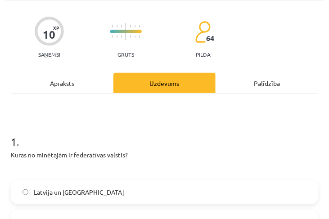
click at [69, 83] on div "Apraksts" at bounding box center [62, 83] width 102 height 20
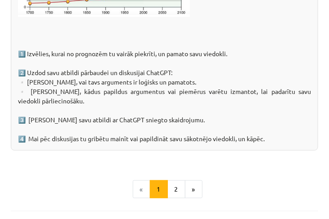
scroll to position [1723, 0]
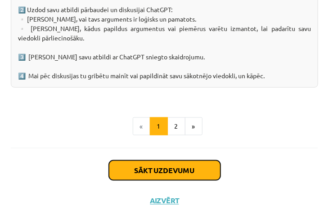
click at [168, 161] on button "Sākt uzdevumu" at bounding box center [164, 170] width 111 height 20
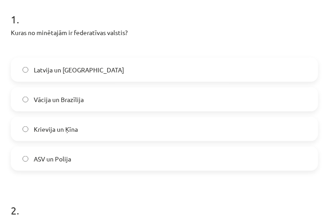
scroll to position [185, 0]
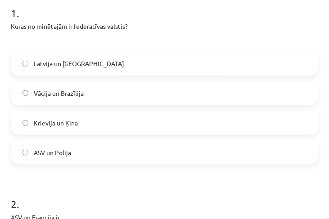
click at [150, 103] on label "Vācija un Brazīlija" at bounding box center [164, 93] width 305 height 22
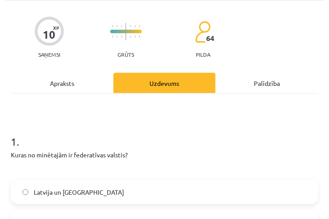
scroll to position [0, 0]
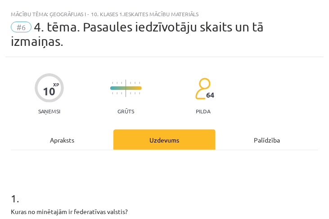
click at [73, 138] on div "Apraksts" at bounding box center [62, 139] width 102 height 20
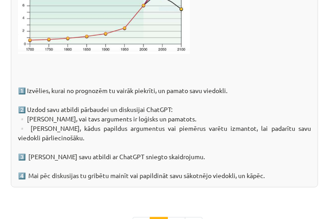
scroll to position [1723, 0]
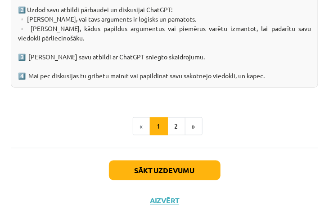
click at [163, 154] on div "Sākt uzdevumu Aizvērt" at bounding box center [164, 179] width 307 height 63
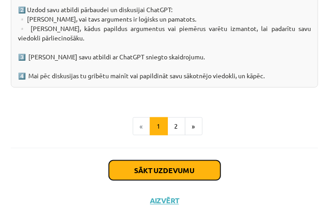
click at [144, 164] on button "Sākt uzdevumu" at bounding box center [164, 170] width 111 height 20
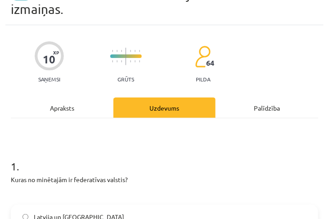
scroll to position [0, 0]
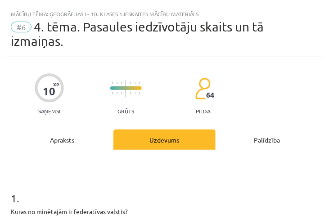
click at [63, 135] on div "Apraksts" at bounding box center [62, 139] width 102 height 20
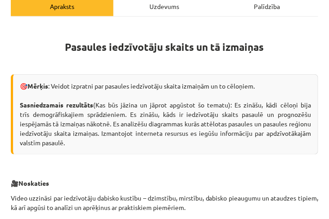
scroll to position [5, 0]
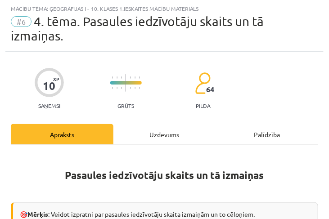
click at [164, 140] on div "Uzdevums" at bounding box center [164, 134] width 102 height 20
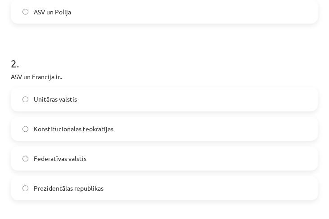
scroll to position [339, 0]
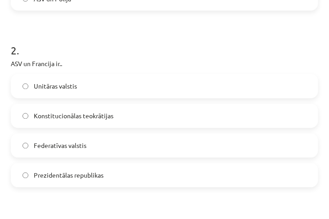
click at [133, 107] on label "Konstitucionālas teokrātijas" at bounding box center [164, 116] width 305 height 22
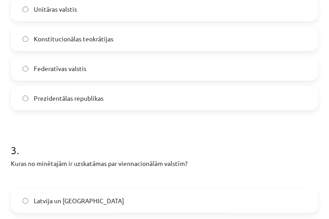
scroll to position [519, 0]
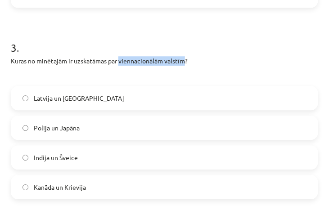
drag, startPoint x: 120, startPoint y: 60, endPoint x: 184, endPoint y: 56, distance: 64.4
click at [184, 56] on p "Kuras no minētajām ir uzskatāmas par viennacionālām valstīm?" at bounding box center [164, 60] width 307 height 9
copy p "viennacionālām valstīm"
click at [94, 98] on label "Latvija un ASV" at bounding box center [164, 98] width 305 height 22
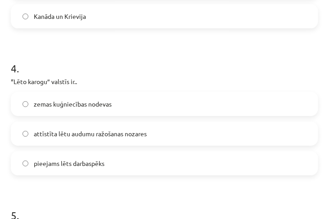
scroll to position [698, 0]
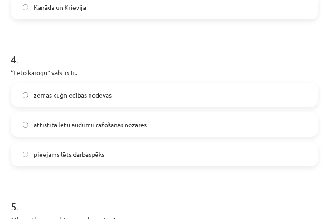
click at [118, 159] on label "pieejams lēts darbaspēks" at bounding box center [164, 154] width 305 height 22
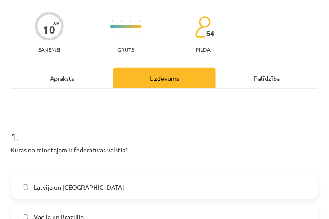
scroll to position [0, 0]
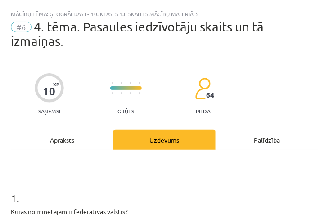
click at [47, 140] on div "Apraksts" at bounding box center [62, 139] width 102 height 20
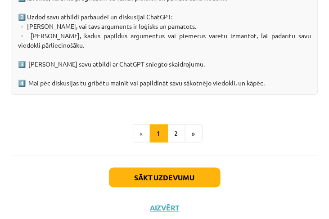
scroll to position [1723, 0]
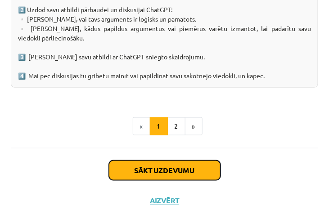
click at [208, 171] on button "Sākt uzdevumu" at bounding box center [164, 170] width 111 height 20
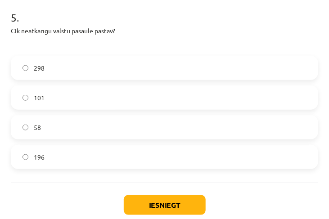
scroll to position [862, 0]
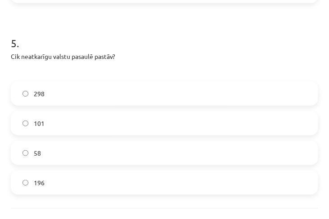
click at [39, 121] on span "101" at bounding box center [39, 123] width 11 height 9
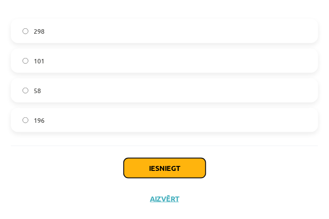
drag, startPoint x: 184, startPoint y: 167, endPoint x: 187, endPoint y: 175, distance: 8.5
click at [184, 167] on button "Iesniegt" at bounding box center [165, 168] width 82 height 20
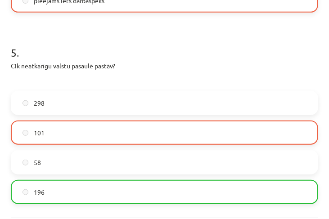
scroll to position [952, 0]
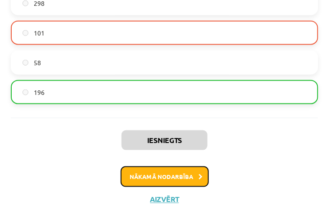
click at [165, 174] on button "Nākamā nodarbība" at bounding box center [164, 176] width 88 height 21
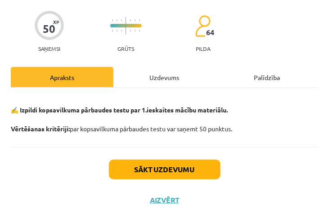
scroll to position [49, 0]
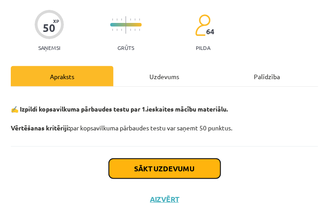
click at [206, 173] on button "Sākt uzdevumu" at bounding box center [164, 169] width 111 height 20
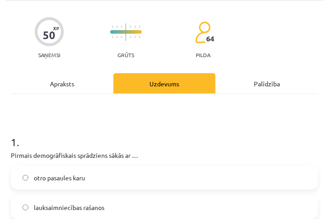
scroll to position [128, 0]
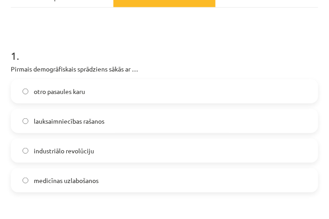
click at [127, 174] on label "medicīnas uzlabošanos" at bounding box center [164, 180] width 305 height 22
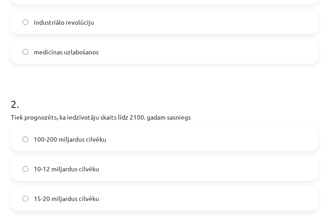
scroll to position [282, 0]
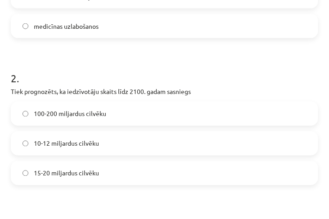
click at [120, 133] on label "10-12 miljardus cilvēku" at bounding box center [164, 143] width 305 height 22
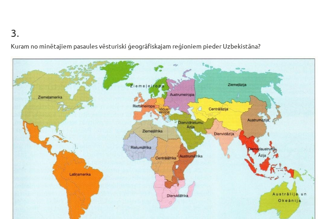
scroll to position [488, 0]
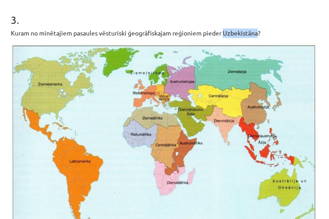
drag, startPoint x: 257, startPoint y: 31, endPoint x: 224, endPoint y: 31, distance: 32.8
click at [224, 31] on p "Kuram no minētajiem pasaules vēsturiski ģeogrāfiskajam reģioniem pieder Uzbekis…" at bounding box center [164, 32] width 307 height 9
copy p "Uzbekistāna"
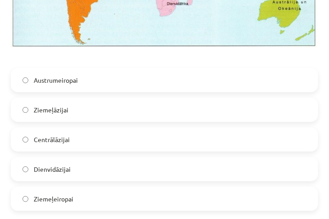
scroll to position [667, 0]
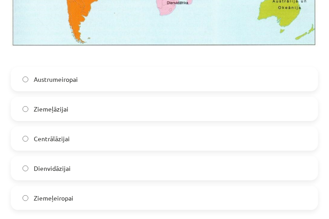
click at [72, 134] on label "Centrālāzijai" at bounding box center [164, 138] width 305 height 22
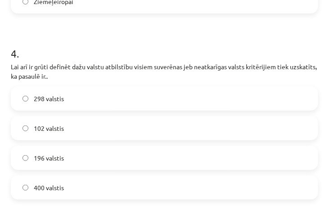
scroll to position [873, 0]
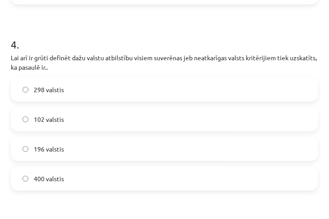
click at [85, 148] on label "196 valstis" at bounding box center [164, 149] width 305 height 22
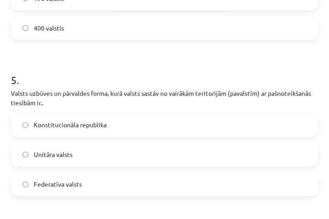
scroll to position [1027, 0]
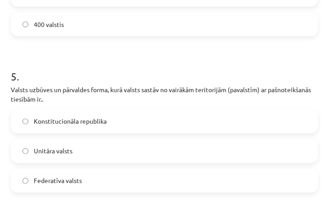
click at [111, 117] on label "Konstitucionāla republika" at bounding box center [164, 121] width 305 height 22
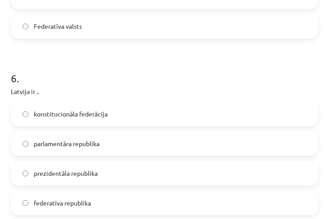
scroll to position [1207, 0]
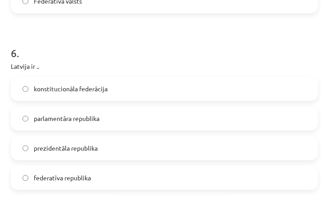
click at [124, 111] on label "parlamentāra republika" at bounding box center [164, 118] width 305 height 22
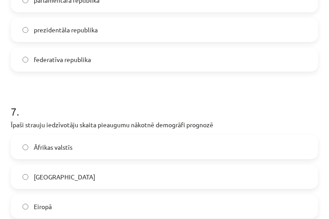
scroll to position [1386, 0]
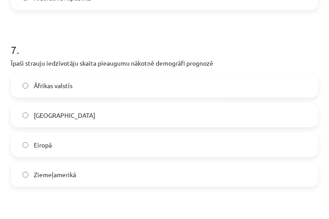
click at [67, 108] on label "Ķīnā" at bounding box center [164, 115] width 305 height 22
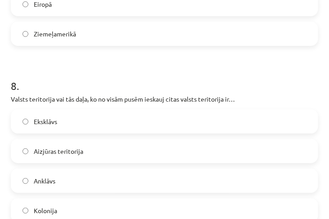
scroll to position [1592, 0]
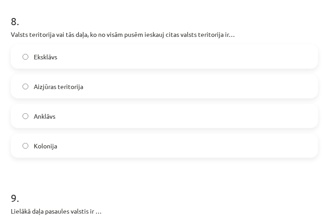
click at [113, 114] on label "Anklāvs" at bounding box center [164, 116] width 305 height 22
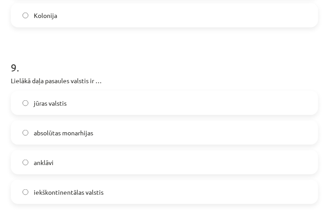
scroll to position [1746, 0]
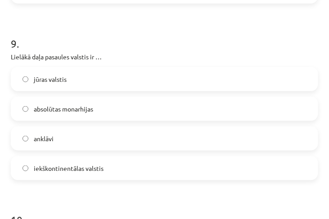
click at [232, 127] on label "anklāvi" at bounding box center [164, 138] width 305 height 22
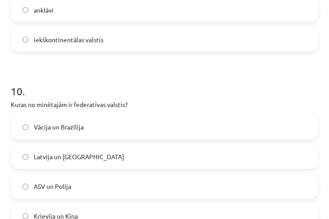
scroll to position [1900, 0]
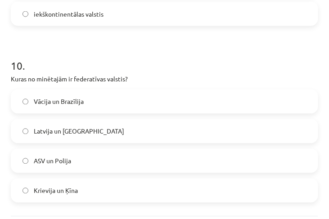
click at [59, 99] on span "Vācija un Brazīlija" at bounding box center [59, 101] width 50 height 9
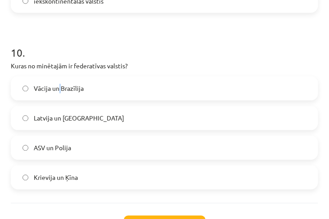
scroll to position [1968, 0]
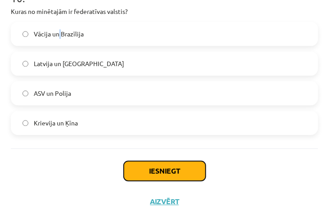
click at [170, 168] on button "Iesniegt" at bounding box center [165, 171] width 82 height 20
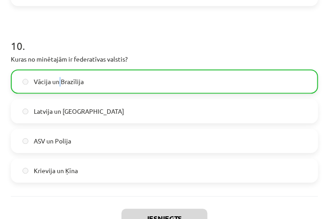
scroll to position [1996, 0]
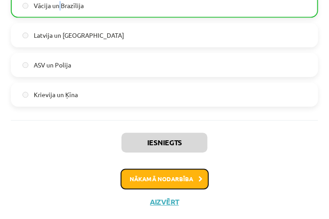
click at [152, 176] on button "Nākamā nodarbība" at bounding box center [164, 179] width 88 height 21
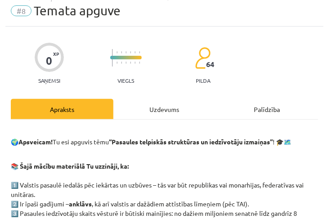
scroll to position [26, 0]
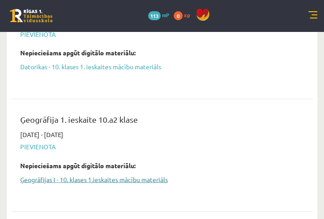
scroll to position [412, 0]
drag, startPoint x: 85, startPoint y: 158, endPoint x: 196, endPoint y: 11, distance: 184.4
click at [85, 174] on link "Ģeogrāfijas I - 10. klases 1.ieskaites mācību materiāls" at bounding box center [155, 178] width 271 height 9
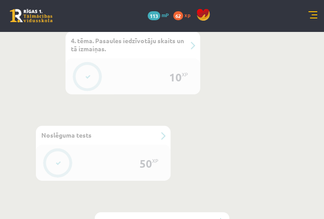
scroll to position [888, 0]
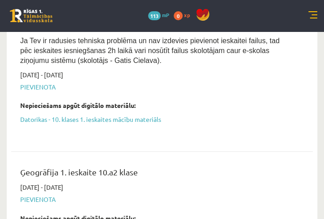
scroll to position [359, 0]
click at [37, 195] on span "Pievienota" at bounding box center [155, 199] width 271 height 9
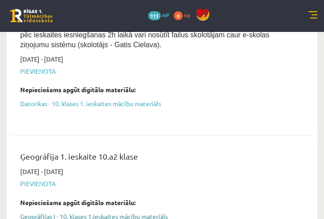
scroll to position [436, 0]
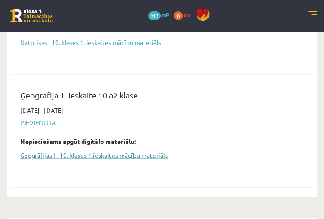
click at [168, 150] on link "Ģeogrāfijas I - 10. klases 1.ieskaites mācību materiāls" at bounding box center [155, 154] width 271 height 9
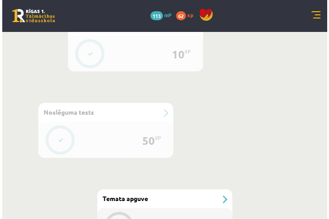
scroll to position [939, 0]
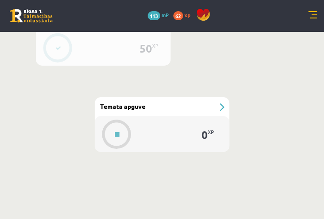
click at [183, 110] on div "#8 Temata apguve" at bounding box center [162, 106] width 135 height 19
click at [221, 104] on div "#8 Temata apguve" at bounding box center [162, 106] width 135 height 19
click at [121, 128] on button at bounding box center [117, 134] width 21 height 21
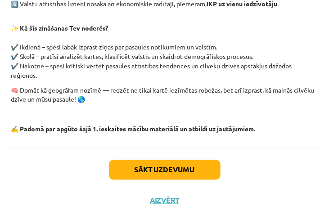
scroll to position [284, 0]
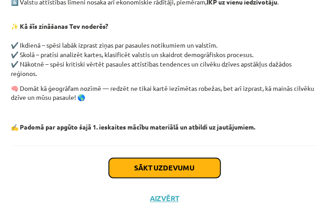
click at [174, 172] on button "Sākt uzdevumu" at bounding box center [164, 168] width 111 height 20
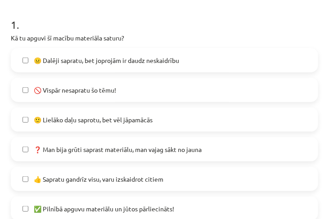
scroll to position [185, 0]
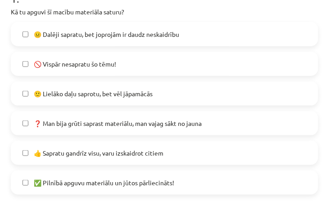
click at [162, 25] on label "😐 Dalēji sapratu, bet joprojām ir daudz neskaidrību" at bounding box center [164, 34] width 305 height 22
click at [25, 89] on label "🙂 Lielāko daļu saprotu, bet vēl jāpamācās" at bounding box center [164, 93] width 305 height 22
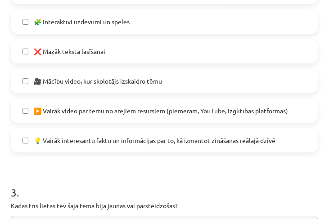
scroll to position [622, 0]
click at [30, 138] on label "💡 Vairāk interesantu faktu un informācijas par to, kā izmantot zināšanas reālaj…" at bounding box center [164, 140] width 305 height 22
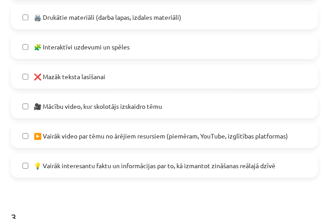
scroll to position [570, 0]
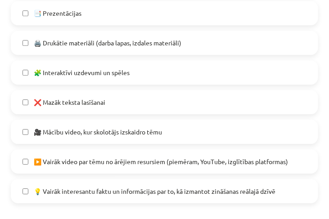
click at [30, 69] on label "🧩 Interaktīvi uzdevumi un spēles" at bounding box center [164, 72] width 305 height 22
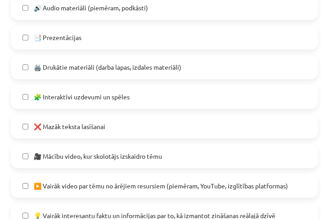
scroll to position [467, 0]
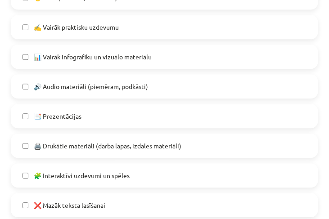
click at [22, 19] on label "✍️ Vairāk praktisku uzdevumu" at bounding box center [164, 27] width 305 height 22
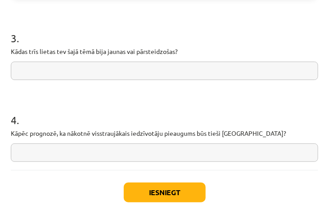
scroll to position [776, 0]
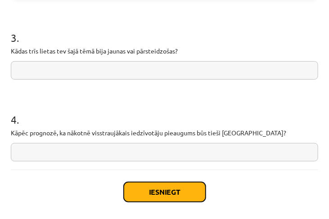
click at [154, 200] on button "Iesniegt" at bounding box center [165, 192] width 82 height 20
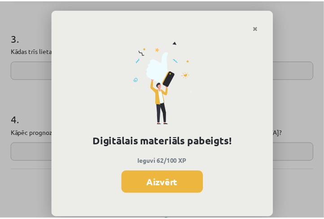
scroll to position [910, 0]
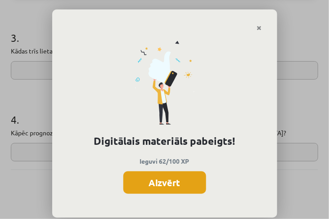
click at [155, 184] on button "Aizvērt" at bounding box center [164, 182] width 83 height 22
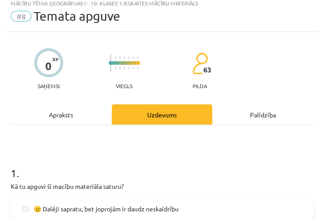
scroll to position [0, 0]
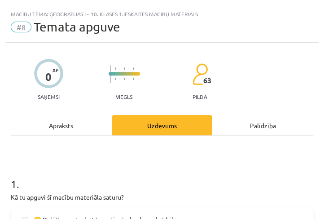
click at [20, 24] on span "#8" at bounding box center [21, 27] width 21 height 11
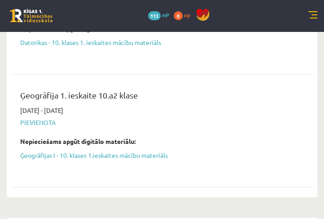
scroll to position [436, 0]
click at [31, 118] on span "Pievienota" at bounding box center [155, 122] width 271 height 9
click at [81, 150] on link "Ģeogrāfijas I - 10. klases 1.ieskaites mācību materiāls" at bounding box center [155, 154] width 271 height 9
click at [155, 150] on link "Ģeogrāfijas I - 10. klases 1.ieskaites mācību materiāls" at bounding box center [155, 154] width 271 height 9
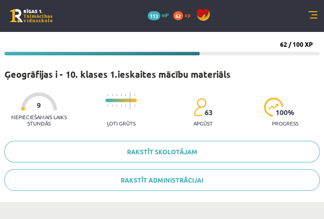
scroll to position [140, 0]
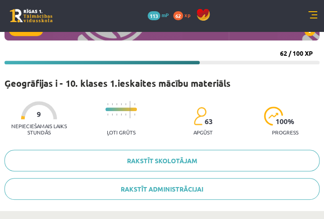
click at [36, 112] on div at bounding box center [39, 110] width 36 height 18
click at [40, 114] on span "9" at bounding box center [39, 114] width 4 height 8
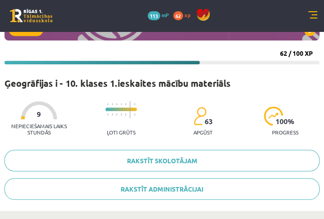
click at [111, 111] on div at bounding box center [121, 114] width 31 height 7
click at [123, 114] on div at bounding box center [121, 114] width 31 height 7
click at [128, 112] on div at bounding box center [121, 114] width 31 height 7
drag, startPoint x: 137, startPoint y: 114, endPoint x: 133, endPoint y: 105, distance: 9.9
click at [137, 114] on div "Nepieciešamais laiks stundās 9 Ļoti grūts 63 apgūst 100 % progress" at bounding box center [161, 118] width 315 height 44
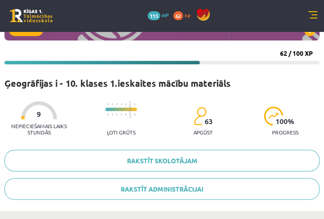
click at [290, 125] on span "100 %" at bounding box center [285, 121] width 19 height 8
click at [284, 121] on span "100 %" at bounding box center [285, 121] width 19 height 8
click at [276, 122] on span "100 %" at bounding box center [285, 121] width 19 height 8
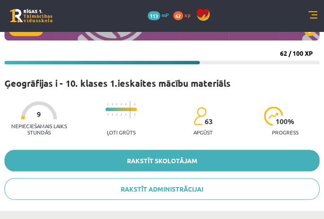
click at [185, 157] on link "Rakstīt skolotājam" at bounding box center [161, 161] width 315 height 22
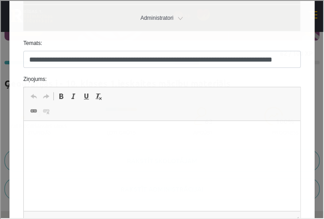
scroll to position [180, 0]
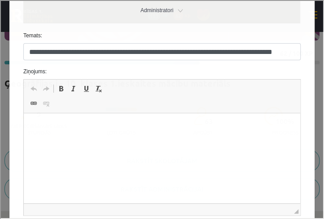
click at [118, 127] on p "Editor, wiswyg-editor-47024952084920-1757582668-141" at bounding box center [161, 126] width 259 height 9
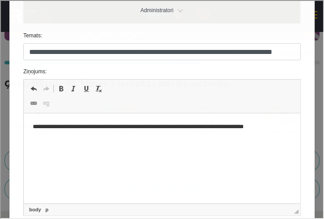
click at [28, 125] on html "**********" at bounding box center [161, 126] width 277 height 27
click at [75, 141] on html "**********" at bounding box center [161, 131] width 277 height 37
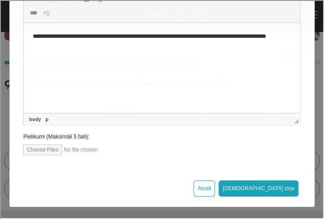
scroll to position [191, 0]
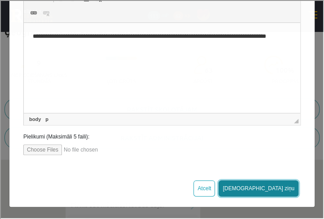
click at [272, 184] on button "[DEMOGRAPHIC_DATA] ziņu" at bounding box center [258, 187] width 80 height 16
